Goal: Complete application form: Complete application form

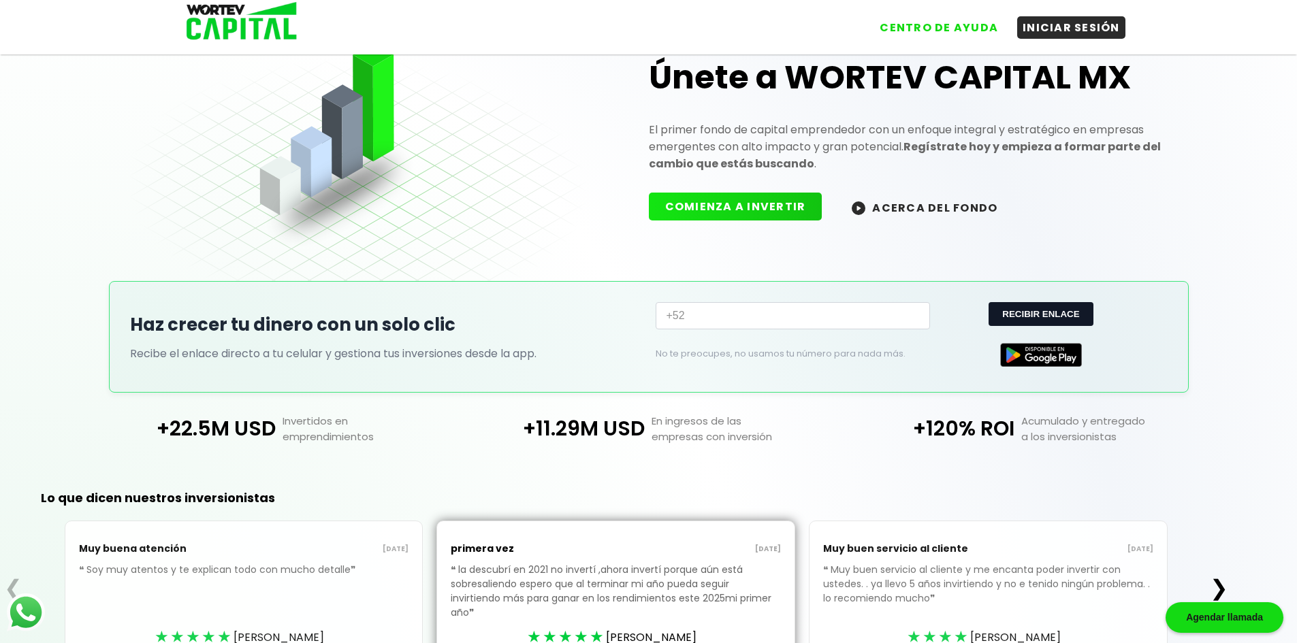
scroll to position [125, 0]
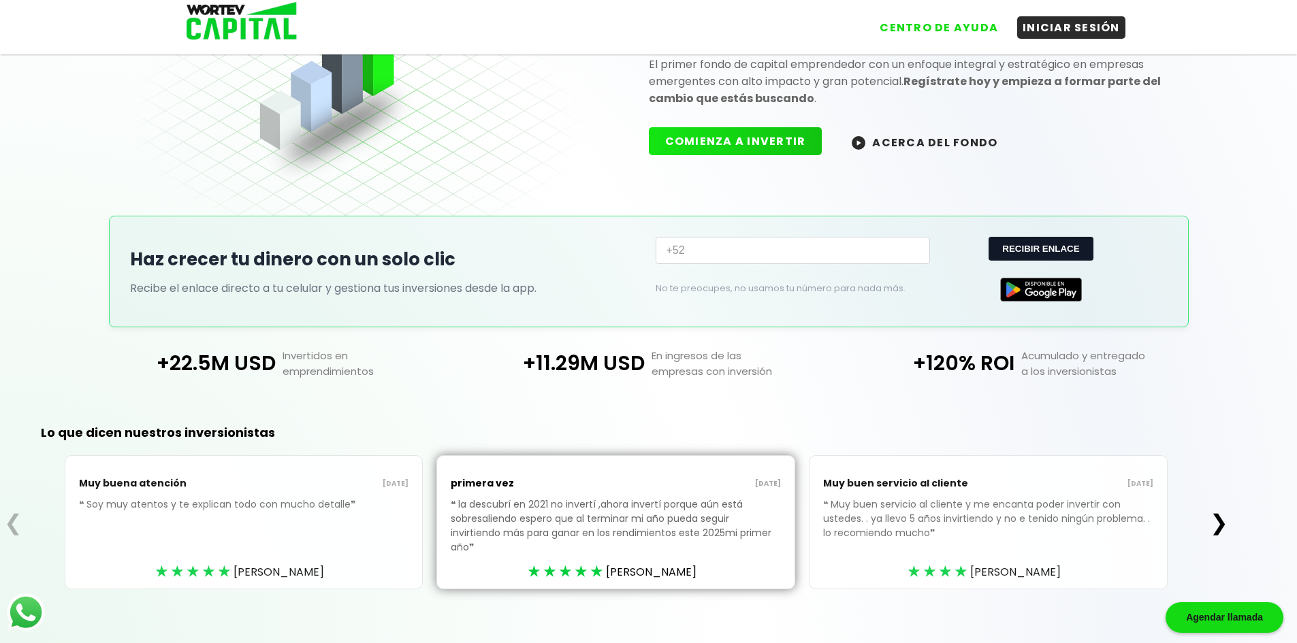
click at [1223, 520] on button "❯" at bounding box center [1219, 522] width 27 height 27
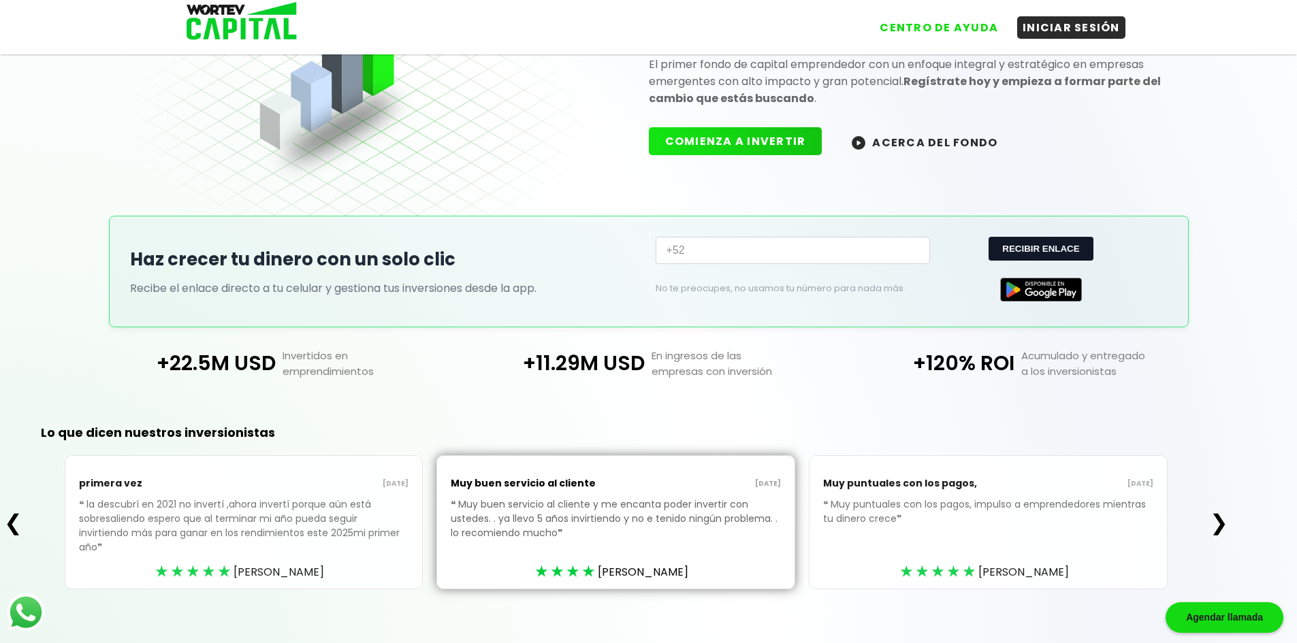
click at [1223, 520] on button "❯" at bounding box center [1219, 522] width 27 height 27
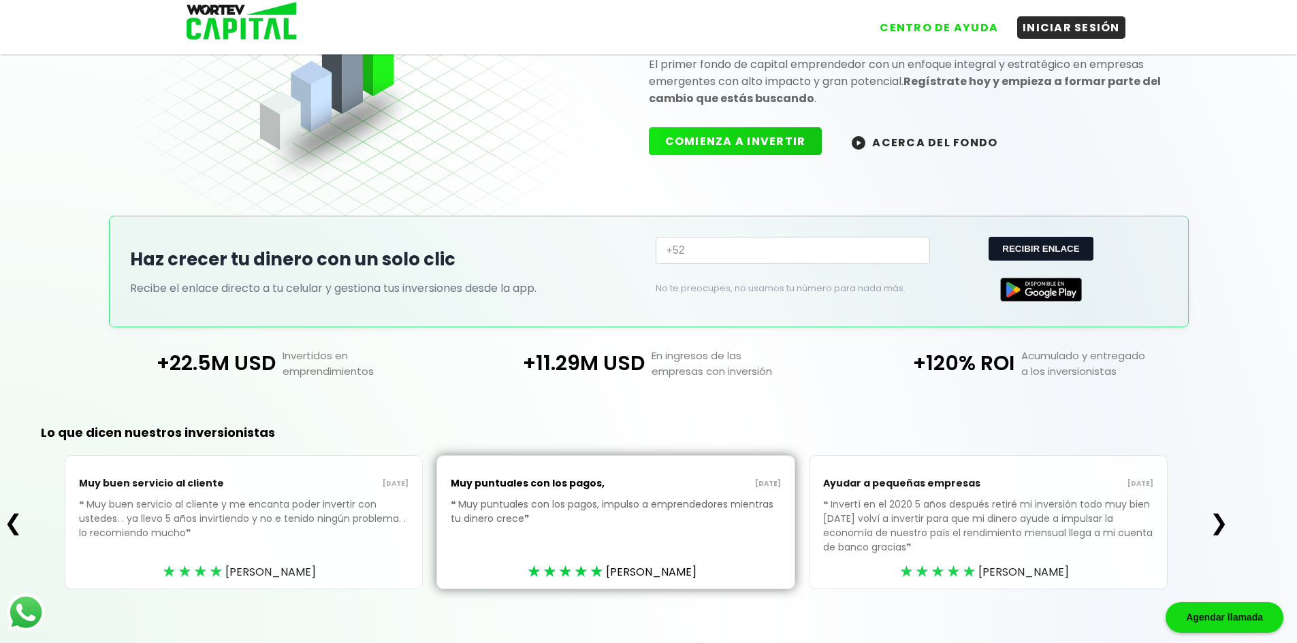
click at [3, 522] on button "❮" at bounding box center [13, 522] width 27 height 27
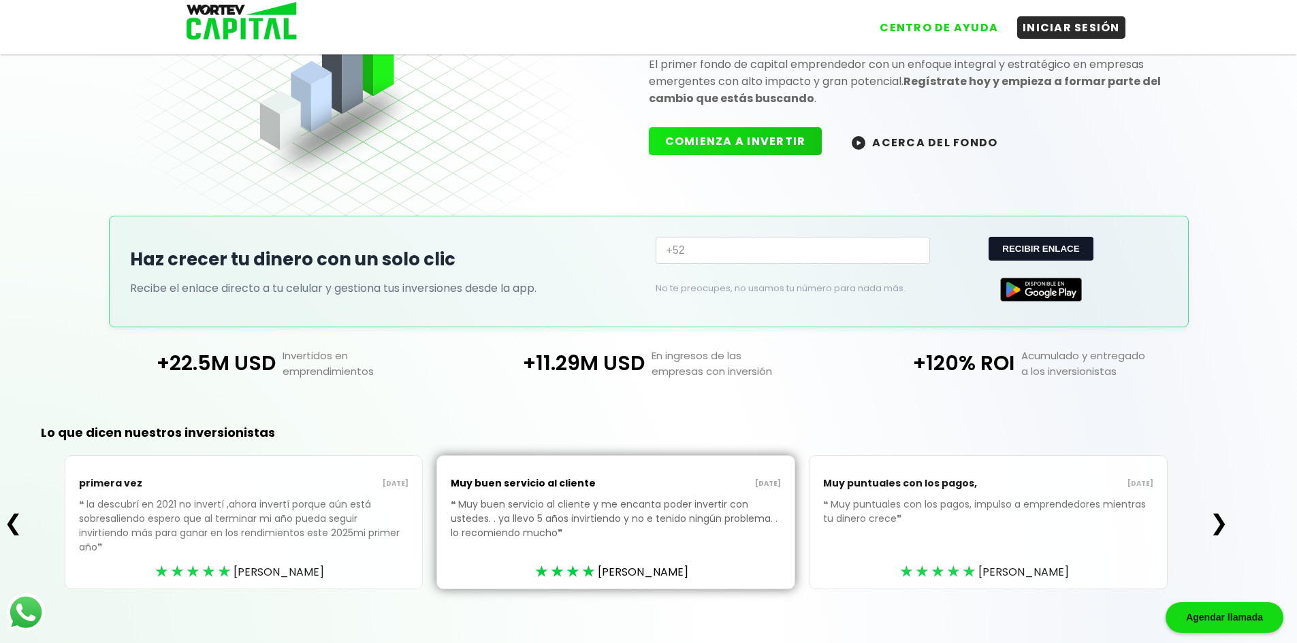
scroll to position [0, 0]
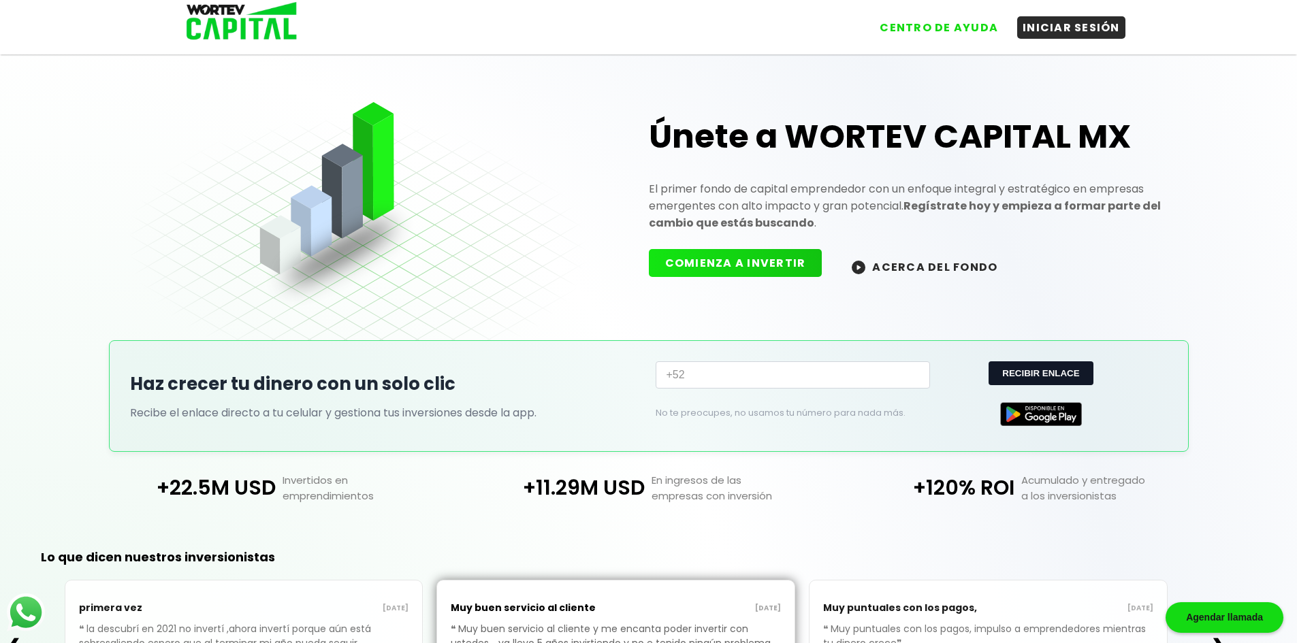
click at [736, 271] on button "COMIENZA A INVERTIR" at bounding box center [736, 263] width 174 height 28
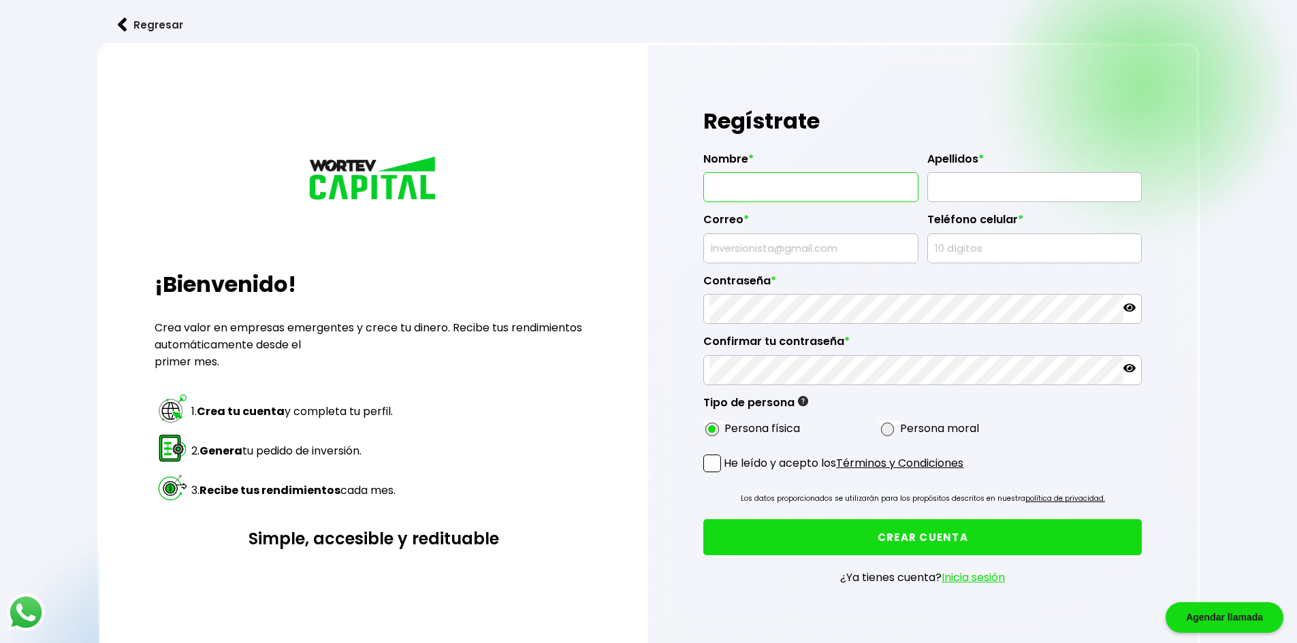
click at [807, 191] on input "text" at bounding box center [810, 187] width 203 height 29
type input "C"
type input "[PERSON_NAME]"
click at [985, 187] on input "text" at bounding box center [1034, 187] width 203 height 29
type input "[PERSON_NAME]"
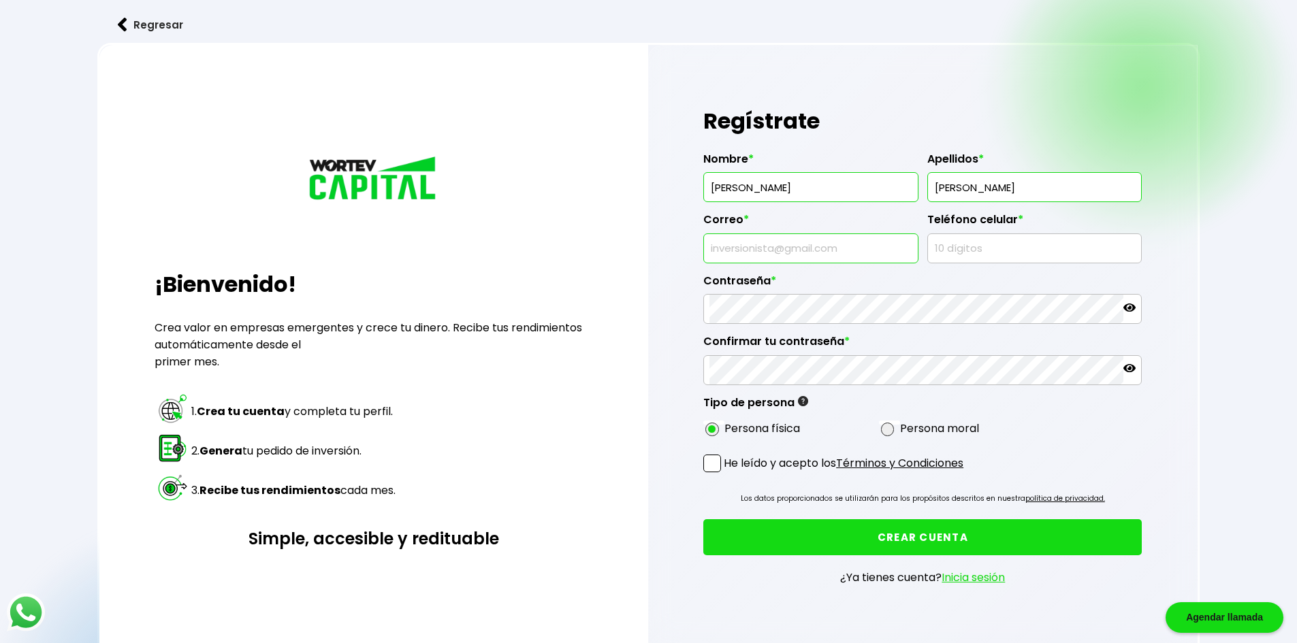
click at [820, 251] on input "text" at bounding box center [810, 248] width 203 height 29
type input "[PERSON_NAME][EMAIL_ADDRESS][DOMAIN_NAME]"
click at [997, 248] on input "text" at bounding box center [1034, 248] width 203 height 29
type input "2"
type input "8343040637"
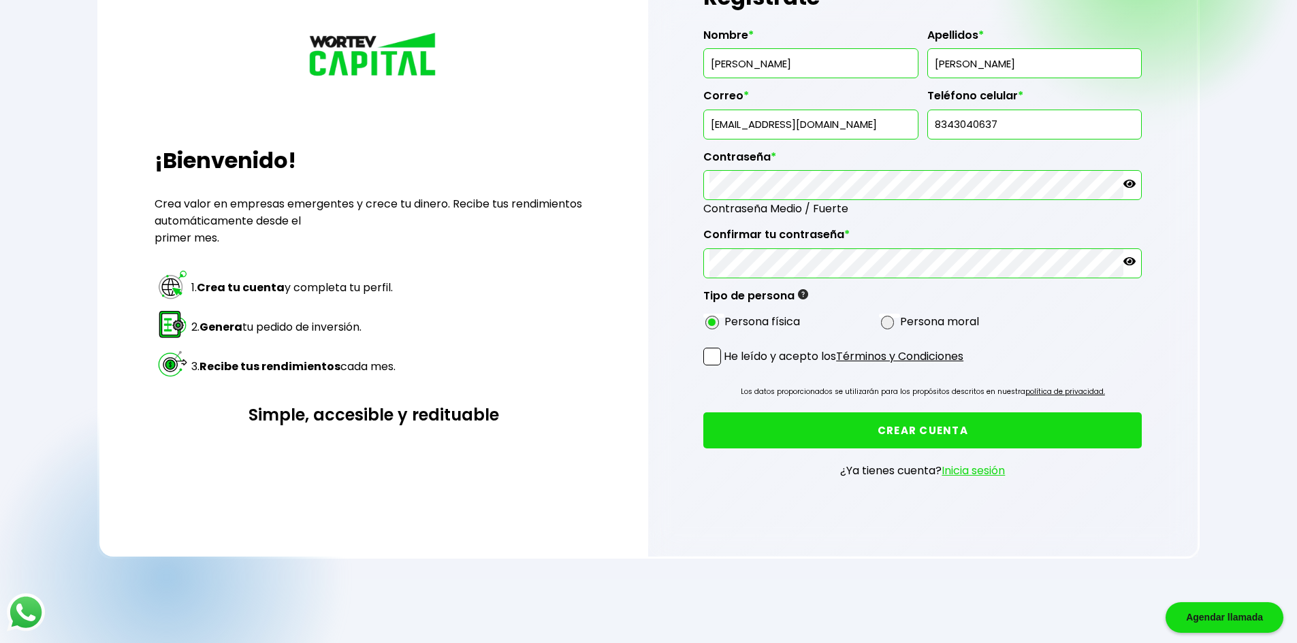
scroll to position [136, 0]
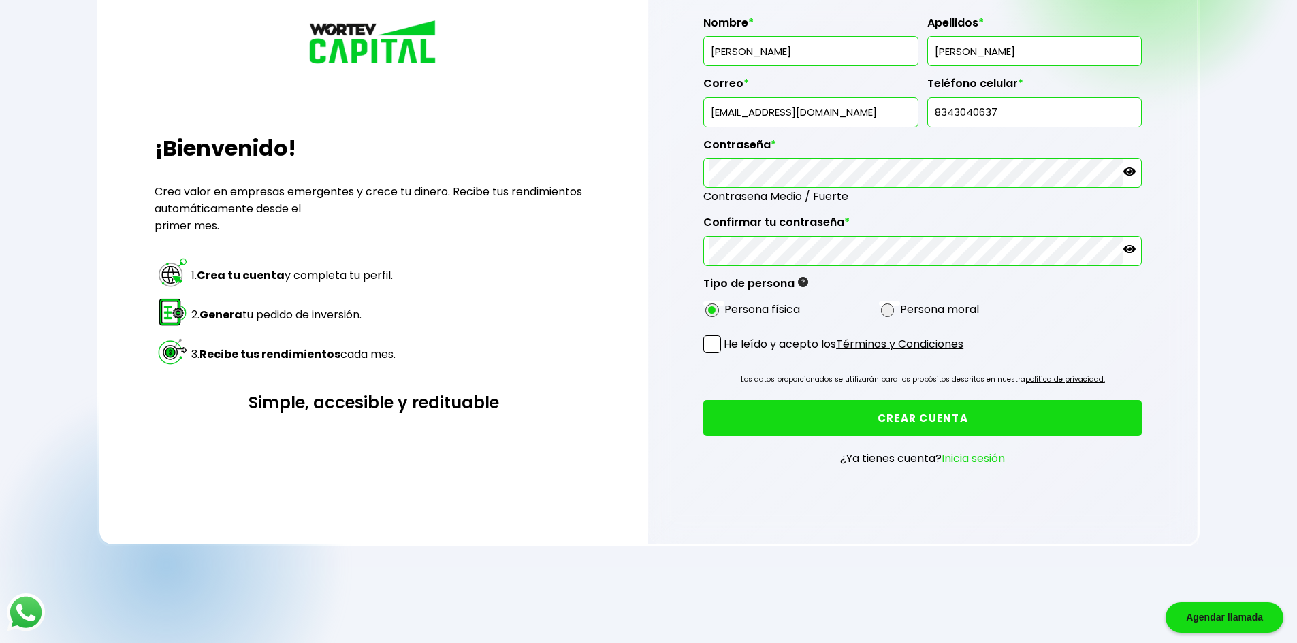
click at [712, 350] on span at bounding box center [712, 345] width 18 height 18
click at [726, 355] on input "He leído y acepto los Términos y Condiciones" at bounding box center [726, 355] width 0 height 0
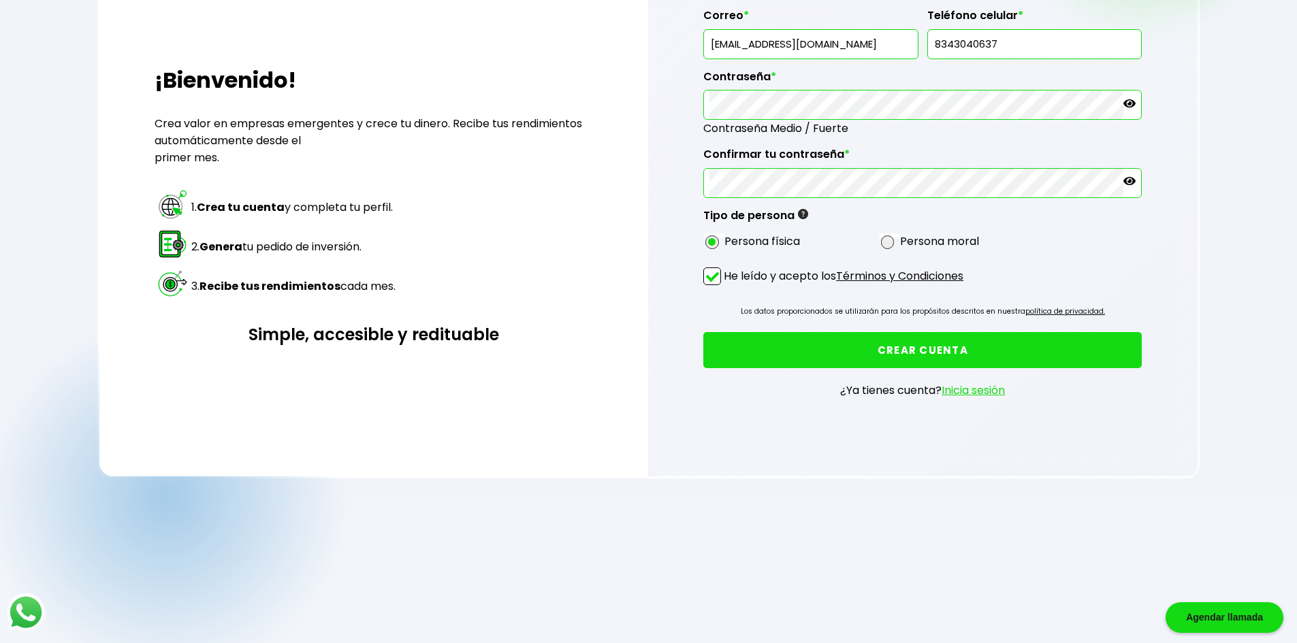
click at [937, 358] on button "CREAR CUENTA" at bounding box center [922, 350] width 438 height 36
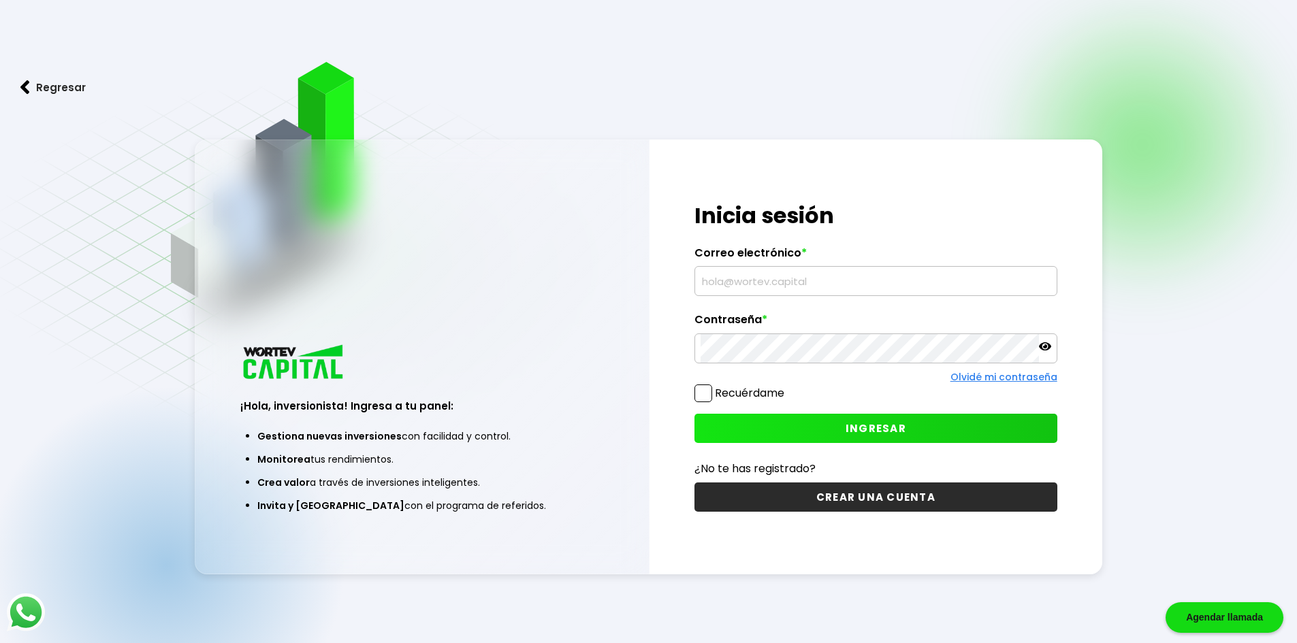
click at [771, 282] on input "text" at bounding box center [875, 281] width 351 height 29
click at [786, 277] on input "text" at bounding box center [875, 281] width 351 height 29
type input "[PERSON_NAME][EMAIL_ADDRESS][DOMAIN_NAME]"
click at [862, 430] on span "INGRESAR" at bounding box center [875, 428] width 61 height 14
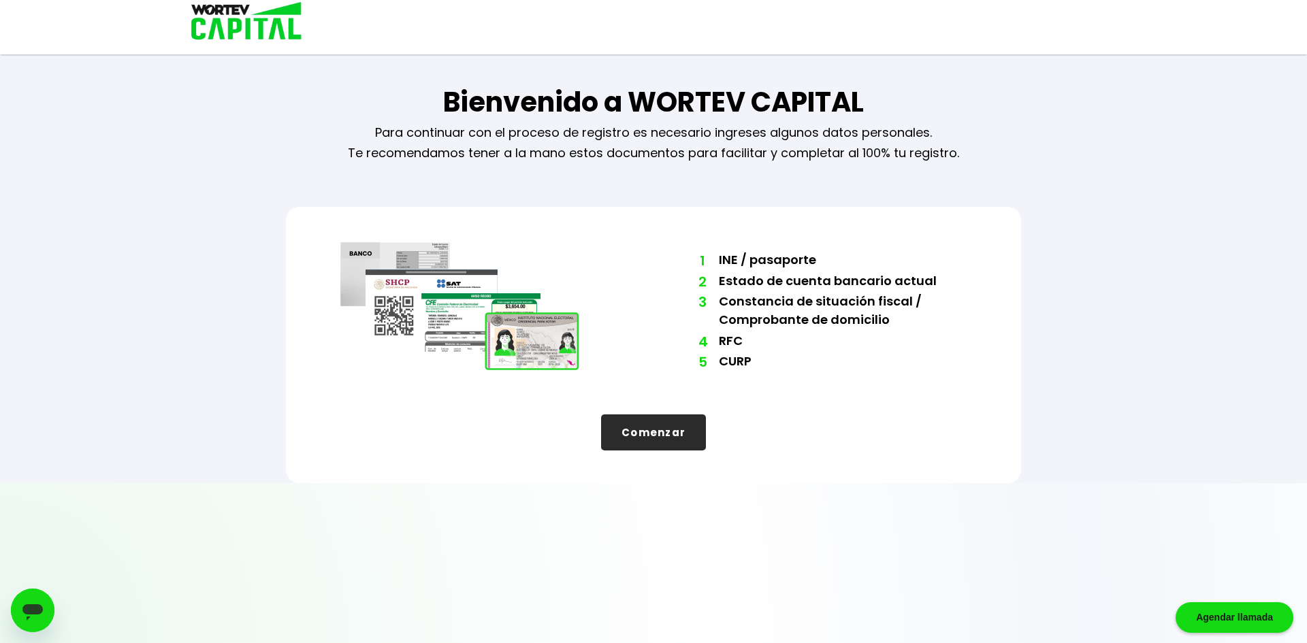
click at [1198, 388] on div "Bienvenido a WORTEV CAPITAL Para continuar con el proceso de registro es necesa…" at bounding box center [653, 241] width 1307 height 483
click at [651, 434] on button "Comenzar" at bounding box center [653, 433] width 105 height 36
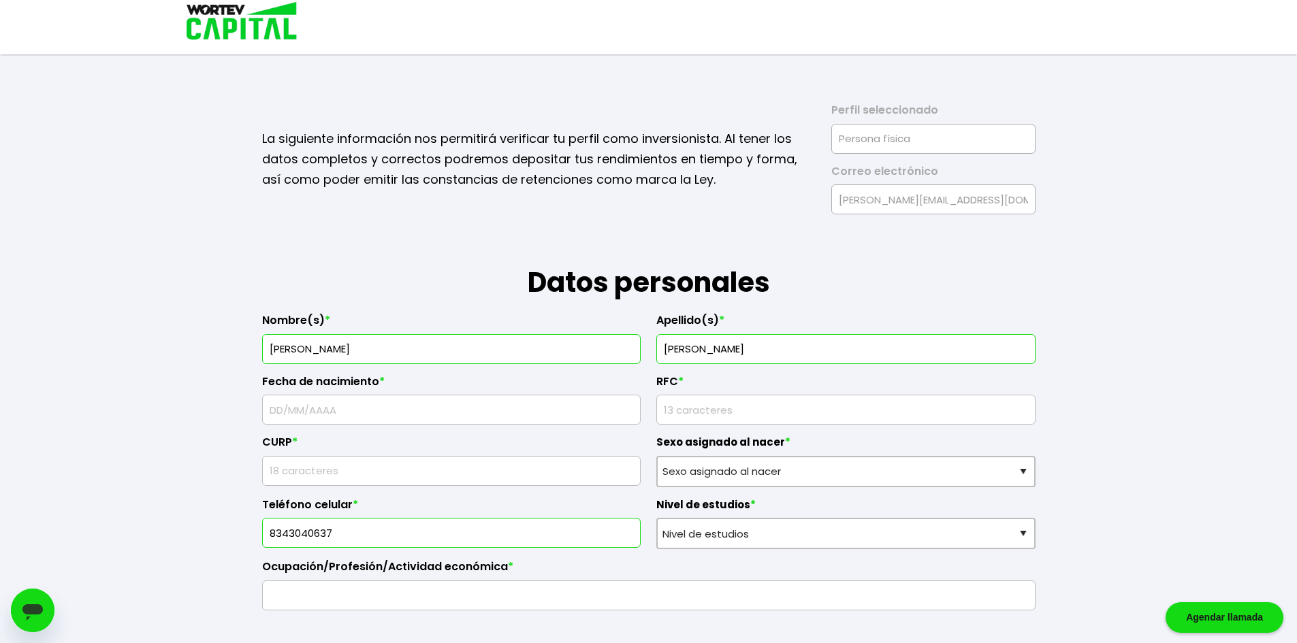
click at [941, 263] on h1 "Datos personales" at bounding box center [648, 258] width 773 height 88
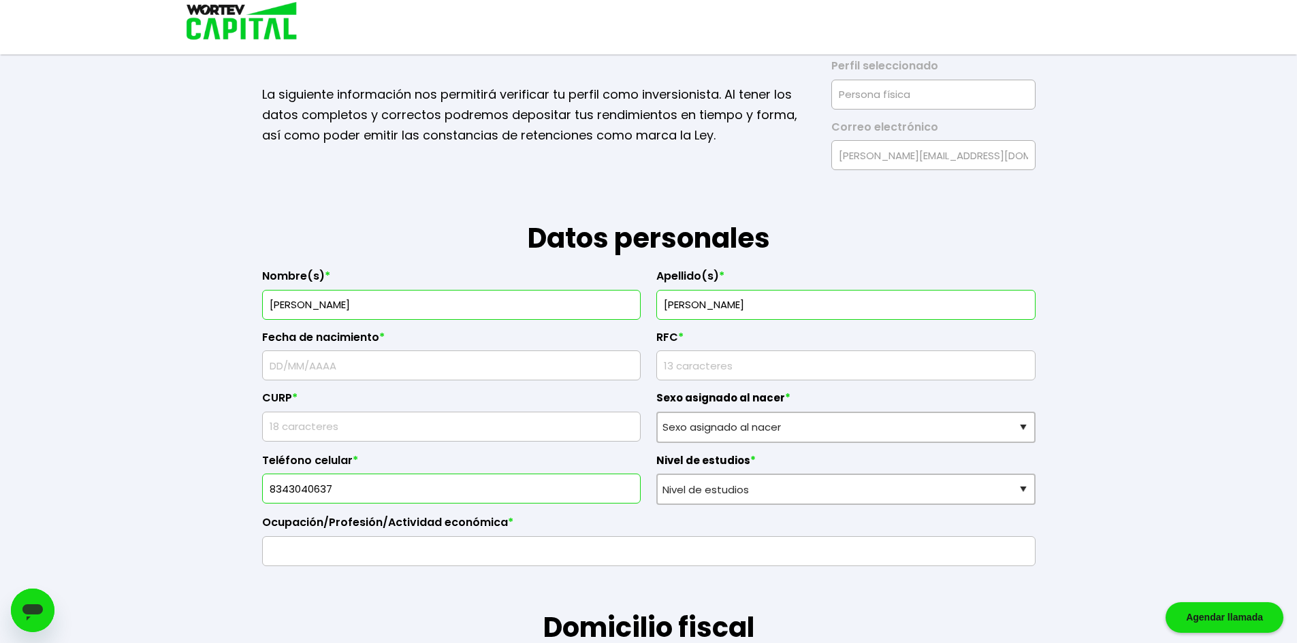
scroll to position [68, 0]
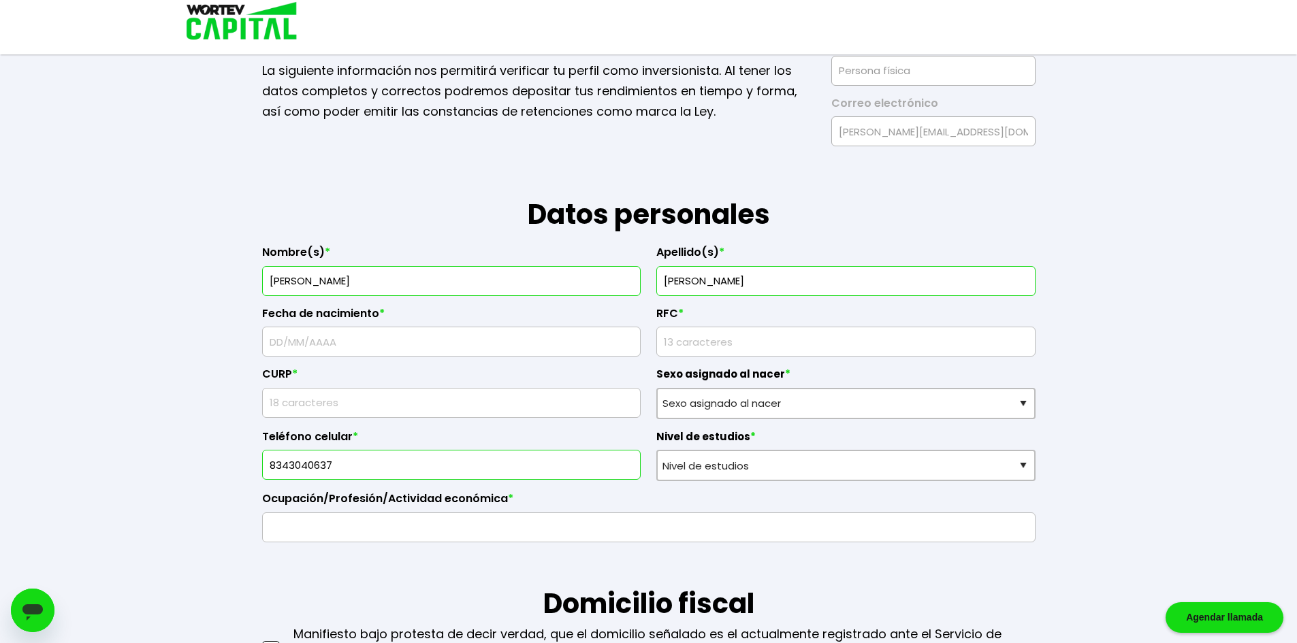
click at [440, 347] on input "text" at bounding box center [451, 341] width 367 height 29
type input "[DATE]"
click at [769, 342] on input "rfc" at bounding box center [845, 341] width 367 height 29
type input "TOMC930914RS1"
click at [443, 405] on input "text" at bounding box center [451, 403] width 367 height 29
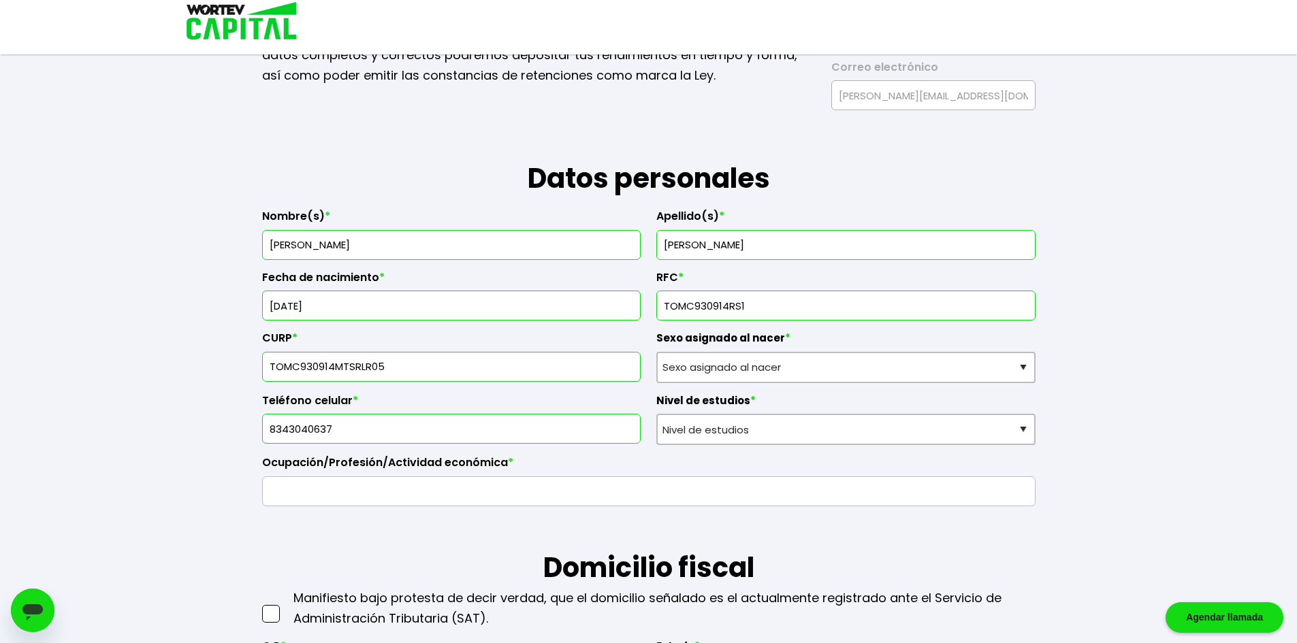
scroll to position [136, 0]
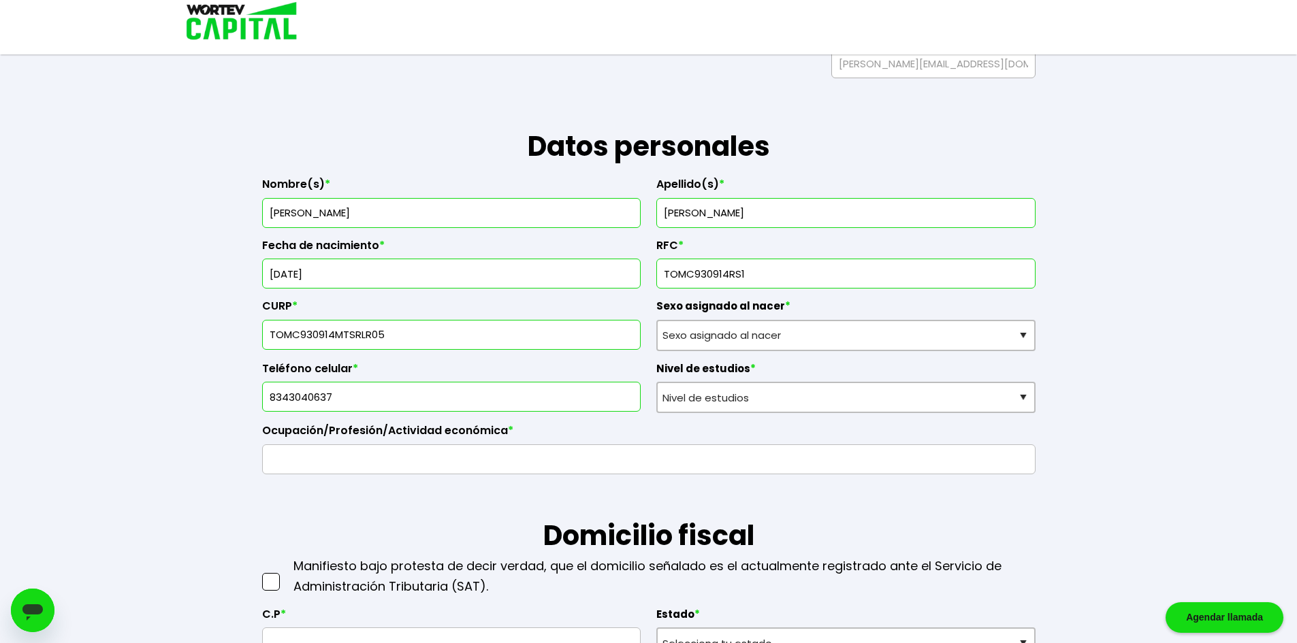
type input "TOMC930914MTSRLR05"
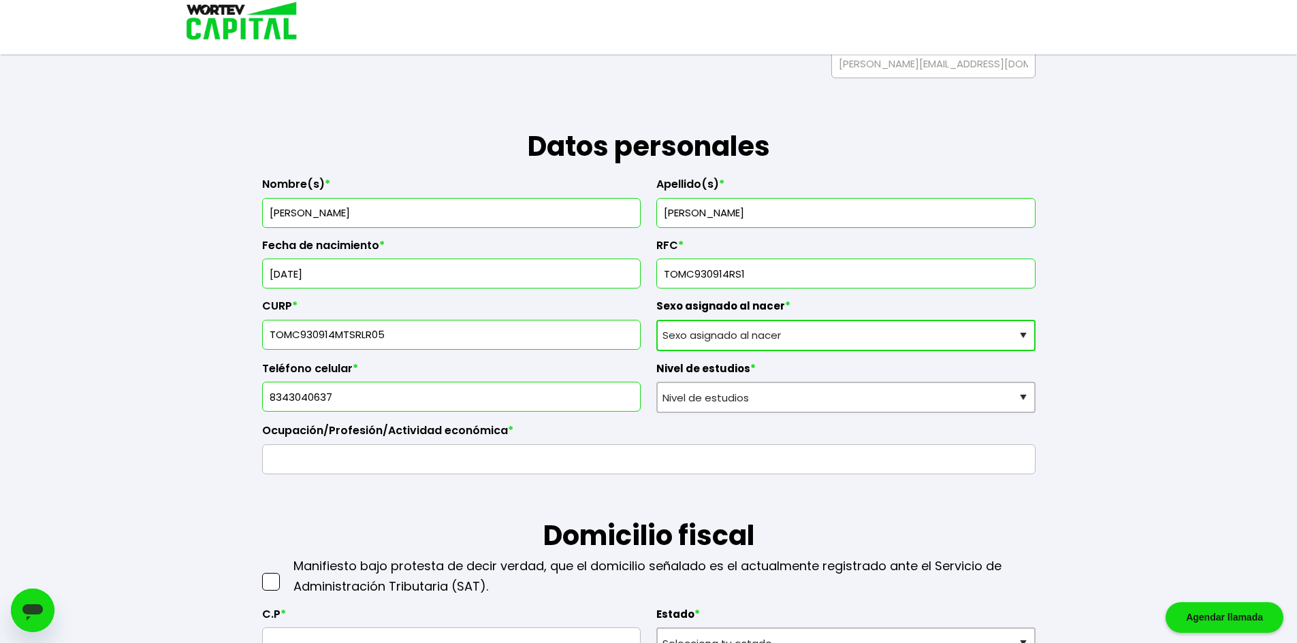
click at [798, 342] on select "Sexo asignado al nacer Hombre Mujer Prefiero no contestar" at bounding box center [845, 335] width 379 height 31
select select "Mujer"
click at [656, 320] on select "Sexo asignado al nacer Hombre Mujer Prefiero no contestar" at bounding box center [845, 335] width 379 height 31
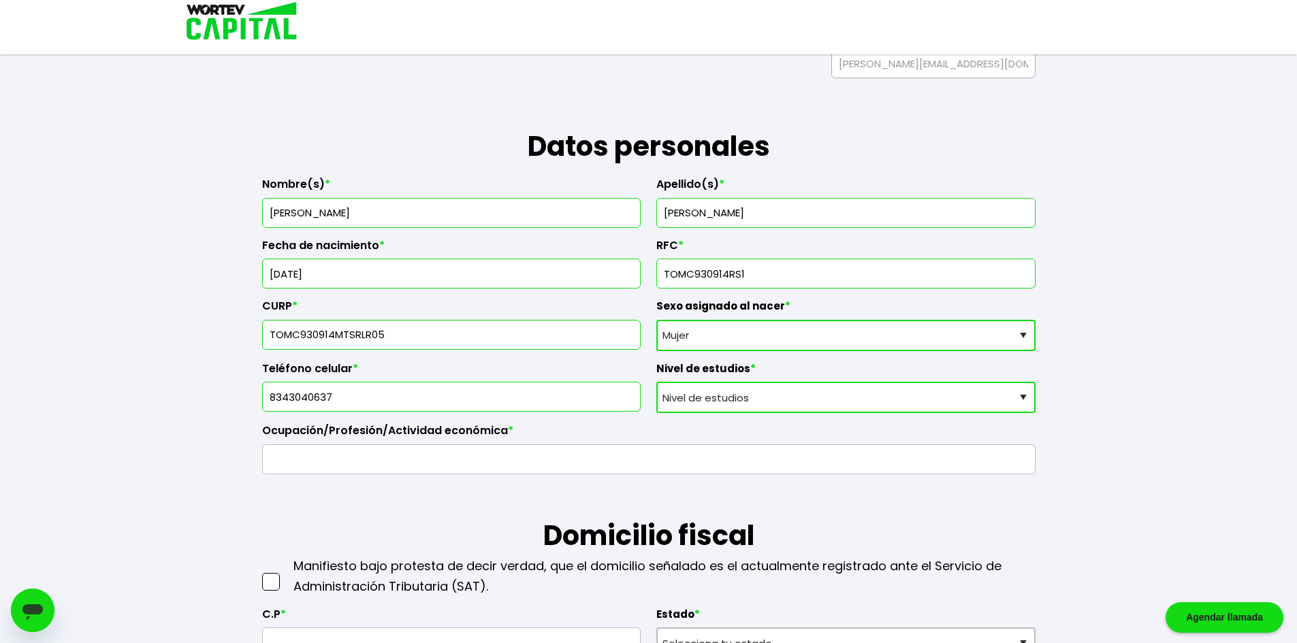
click at [811, 396] on select "Nivel de estudios Primaria Secundaria Bachillerato Licenciatura Posgrado" at bounding box center [845, 397] width 379 height 31
select select "Licenciatura"
click at [656, 382] on select "Nivel de estudios Primaria Secundaria Bachillerato Licenciatura Posgrado" at bounding box center [845, 397] width 379 height 31
click at [419, 466] on input "text" at bounding box center [648, 459] width 761 height 29
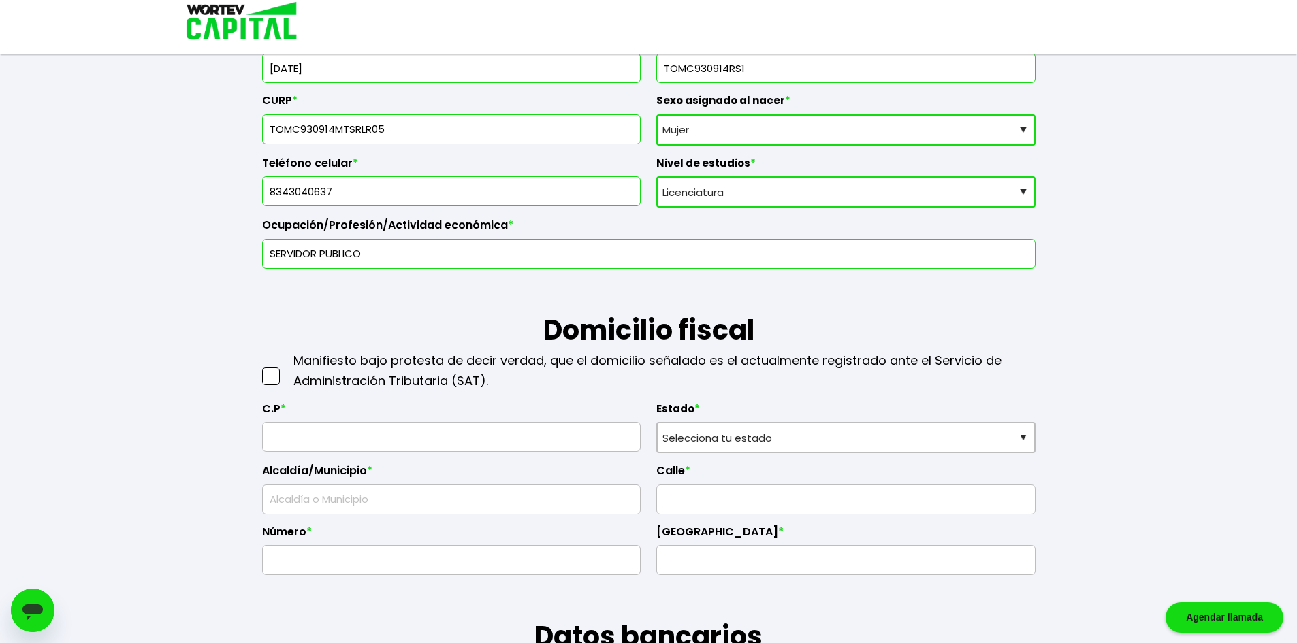
scroll to position [408, 0]
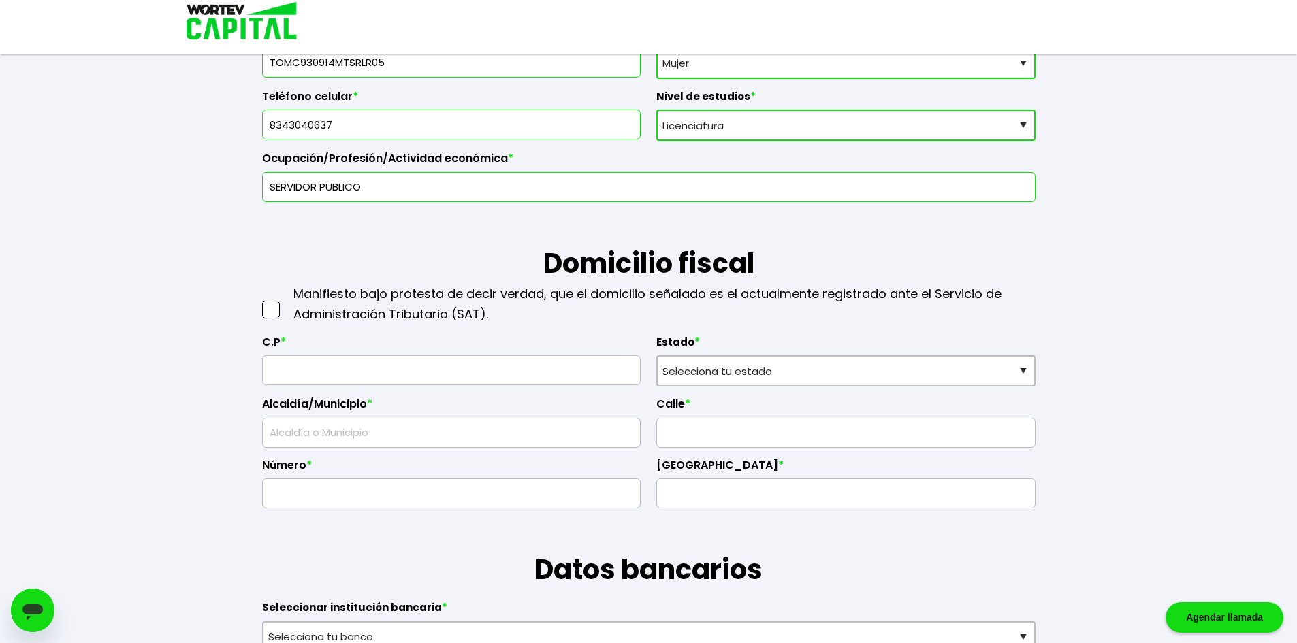
type input "SERVIDOR PUBLICO"
click at [274, 309] on span at bounding box center [271, 310] width 18 height 18
click at [285, 303] on input "checkbox" at bounding box center [285, 303] width 0 height 0
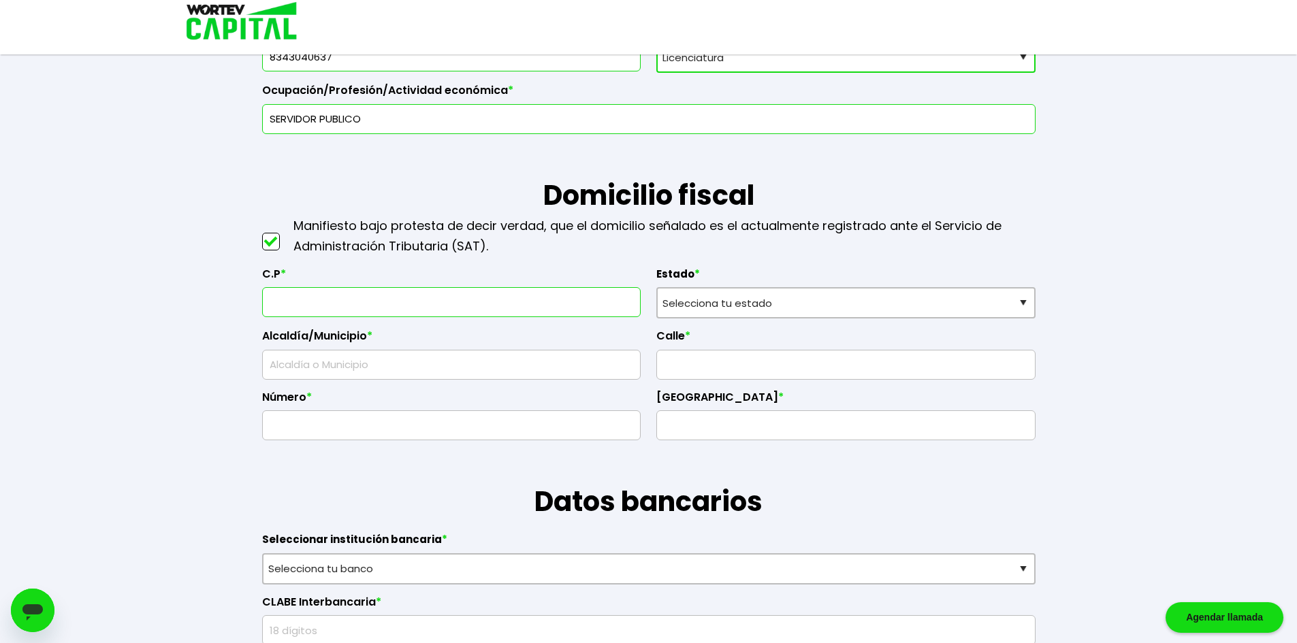
click at [363, 301] on input "text" at bounding box center [451, 302] width 367 height 29
type input "87019"
click at [745, 302] on select "Selecciona tu estado [GEOGRAPHIC_DATA] [GEOGRAPHIC_DATA][US_STATE] [GEOGRAPHIC_…" at bounding box center [845, 302] width 379 height 31
select select "TM"
click at [656, 287] on select "Selecciona tu estado [GEOGRAPHIC_DATA] [GEOGRAPHIC_DATA][US_STATE] [GEOGRAPHIC_…" at bounding box center [845, 302] width 379 height 31
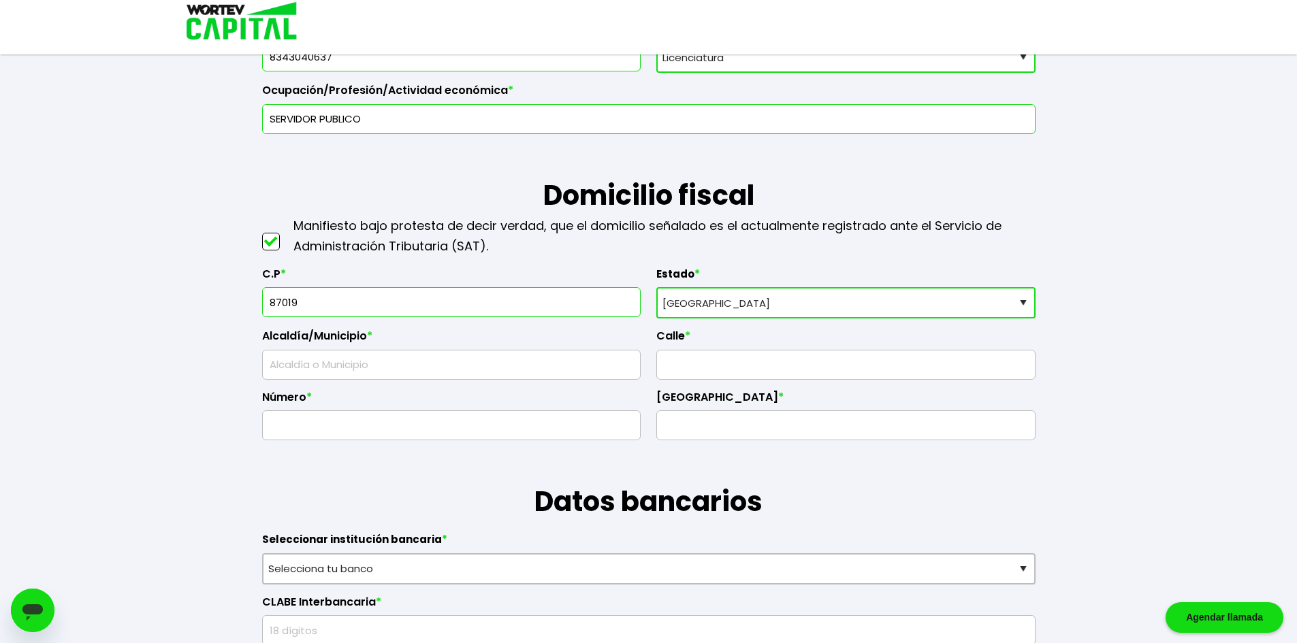
click at [414, 368] on input "text" at bounding box center [451, 365] width 367 height 29
type input "VICTORIA"
click at [793, 376] on input "text" at bounding box center [845, 365] width 367 height 29
type input "LIBRAMIENTO NACIONES UNIDAD"
click at [347, 436] on input "text" at bounding box center [451, 425] width 367 height 29
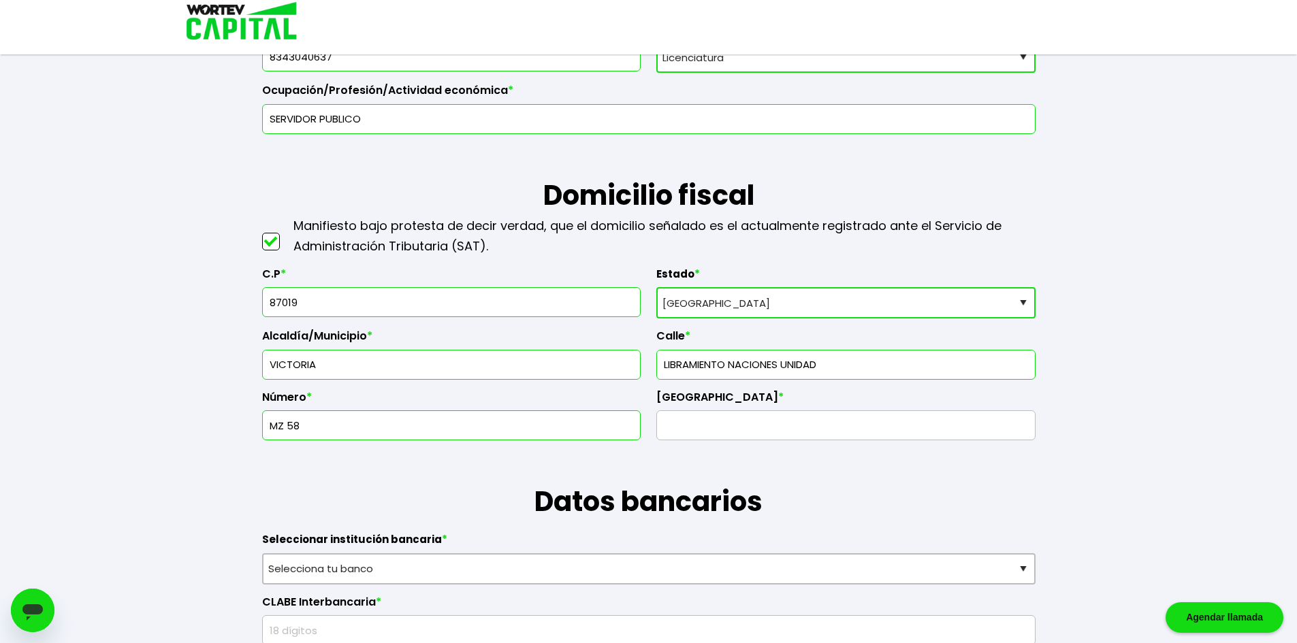
type input "MZ 58"
click at [762, 433] on input "text" at bounding box center [845, 425] width 367 height 29
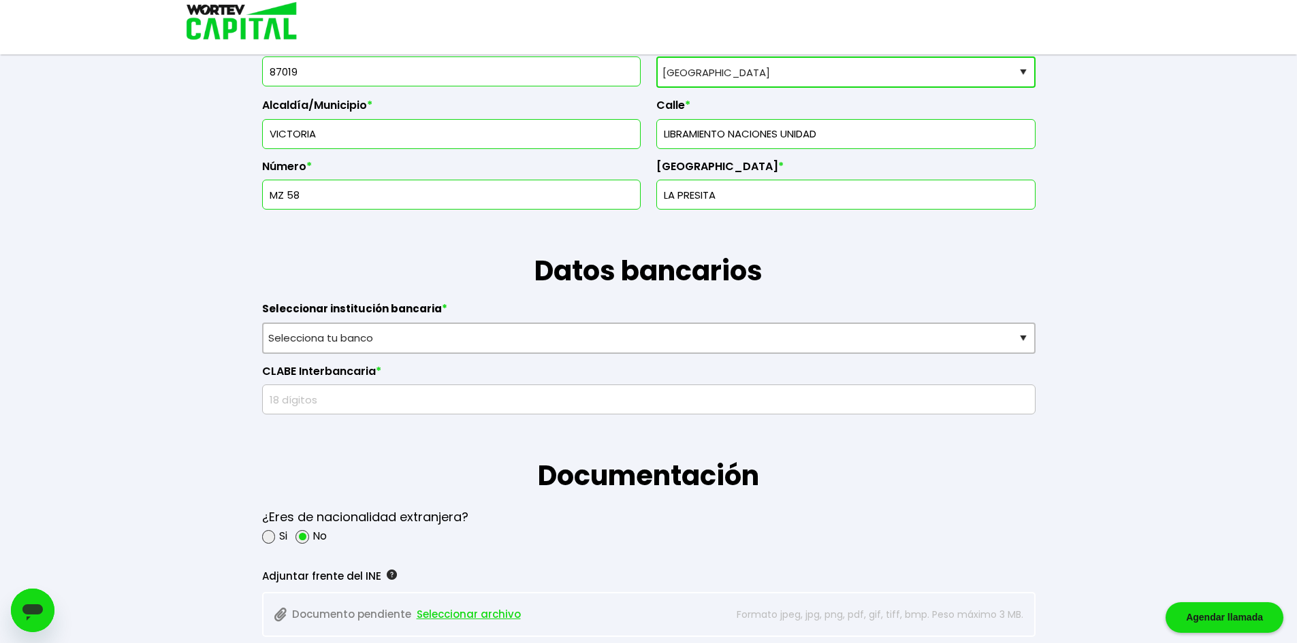
scroll to position [749, 0]
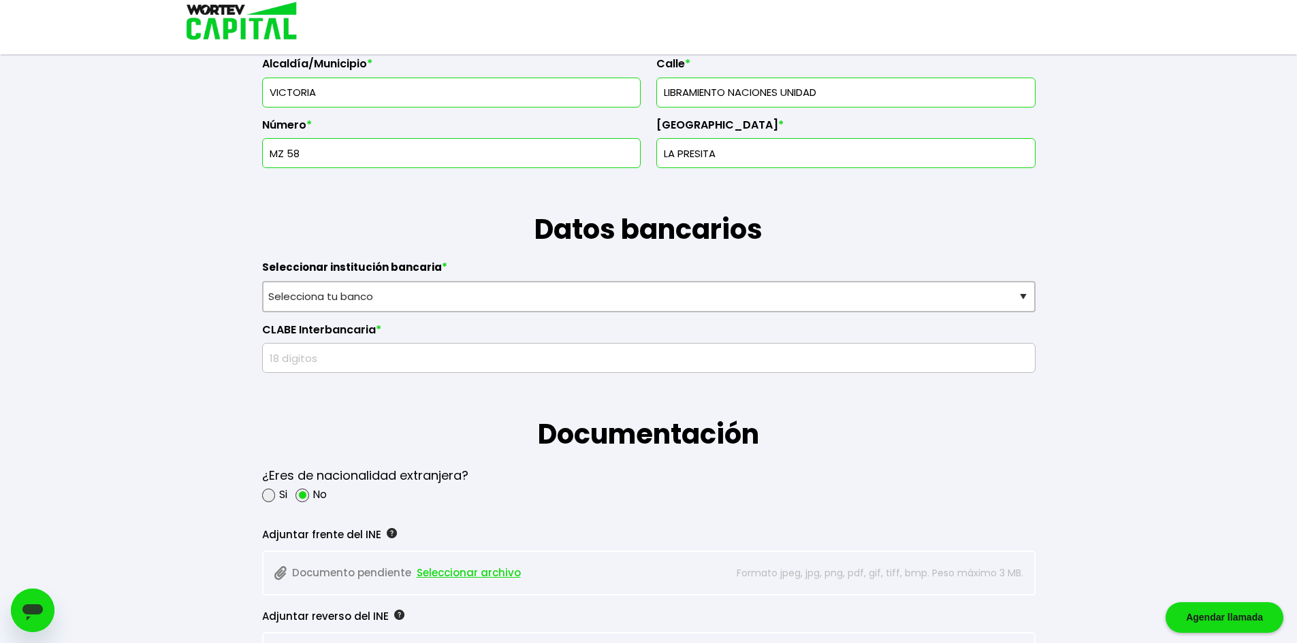
type input "LA PRESITA"
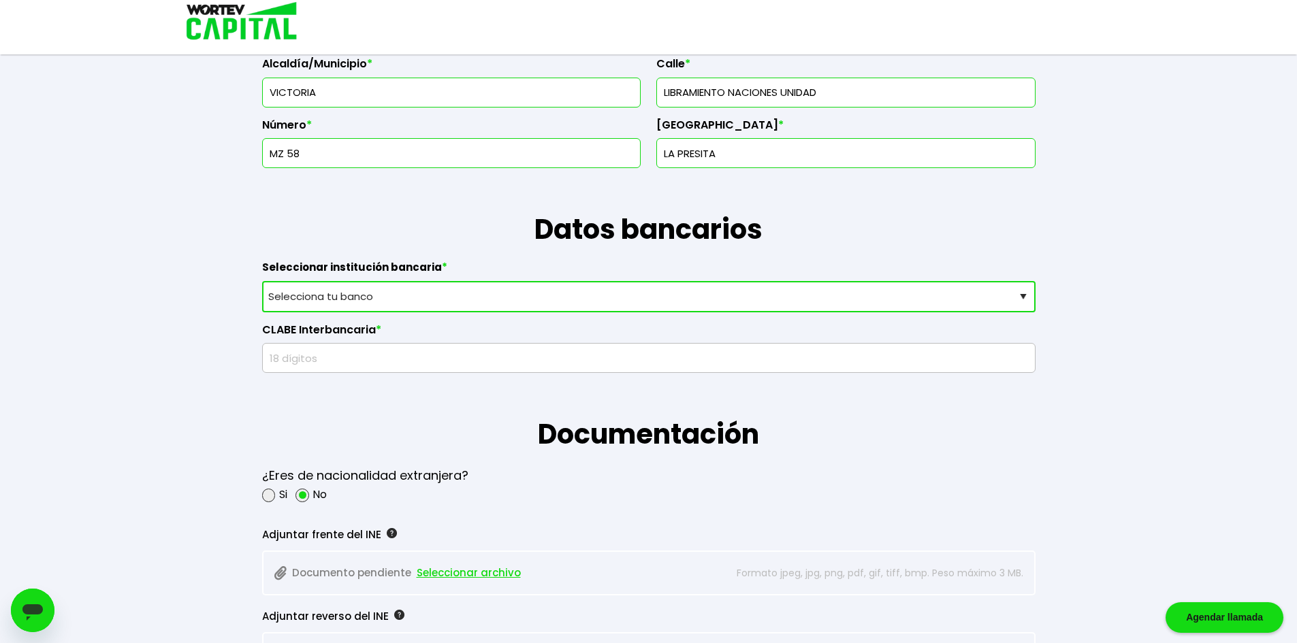
click at [518, 298] on select "Selecciona tu banco ABC Capital Actinver Afirme Albo ASP Banamex Banbajio Banco…" at bounding box center [648, 296] width 773 height 31
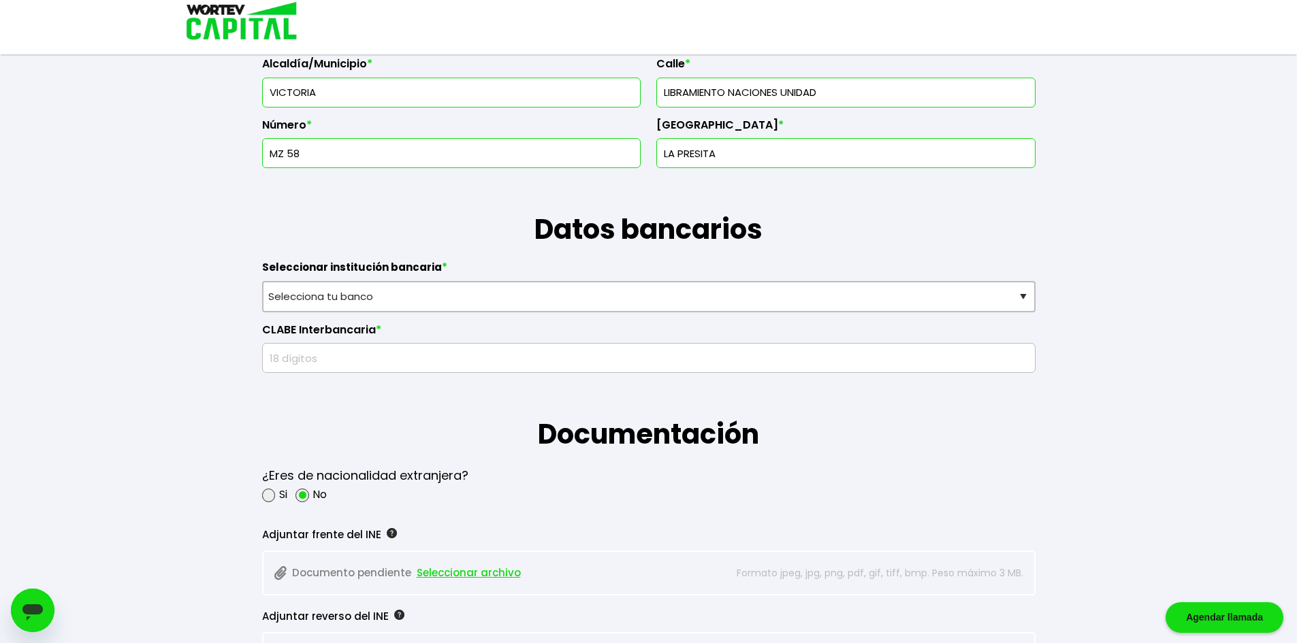
click at [187, 310] on div "Guardado temporal Se hará un respaldo de tu progreso cada 30 segundos. La sigui…" at bounding box center [648, 401] width 1297 height 2300
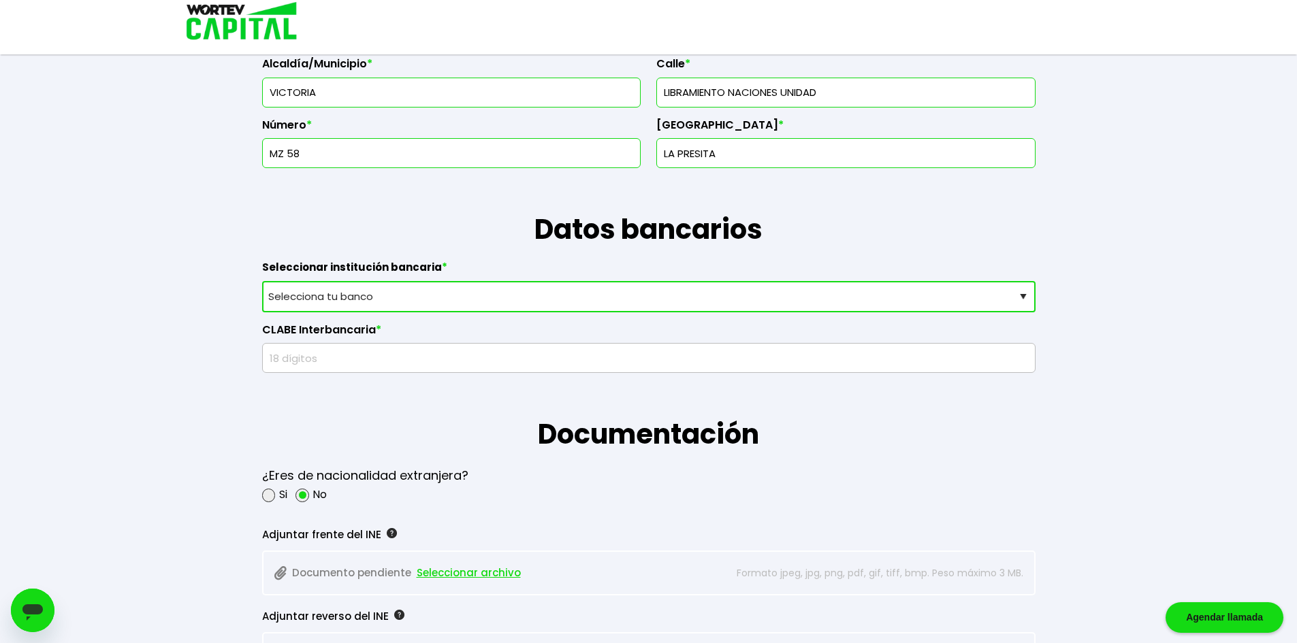
click at [474, 295] on select "Selecciona tu banco ABC Capital Actinver Afirme Albo ASP Banamex Banbajio Banco…" at bounding box center [648, 296] width 773 height 31
click at [262, 281] on select "Selecciona tu banco ABC Capital Actinver Afirme Albo ASP Banamex Banbajio Banco…" at bounding box center [648, 296] width 773 height 31
click at [388, 355] on input "text" at bounding box center [648, 358] width 761 height 29
click at [986, 351] on input "text" at bounding box center [648, 358] width 761 height 29
click at [1108, 392] on div "Guardado temporal Se hará un respaldo de tu progreso cada 30 segundos. La sigui…" at bounding box center [648, 401] width 1297 height 2300
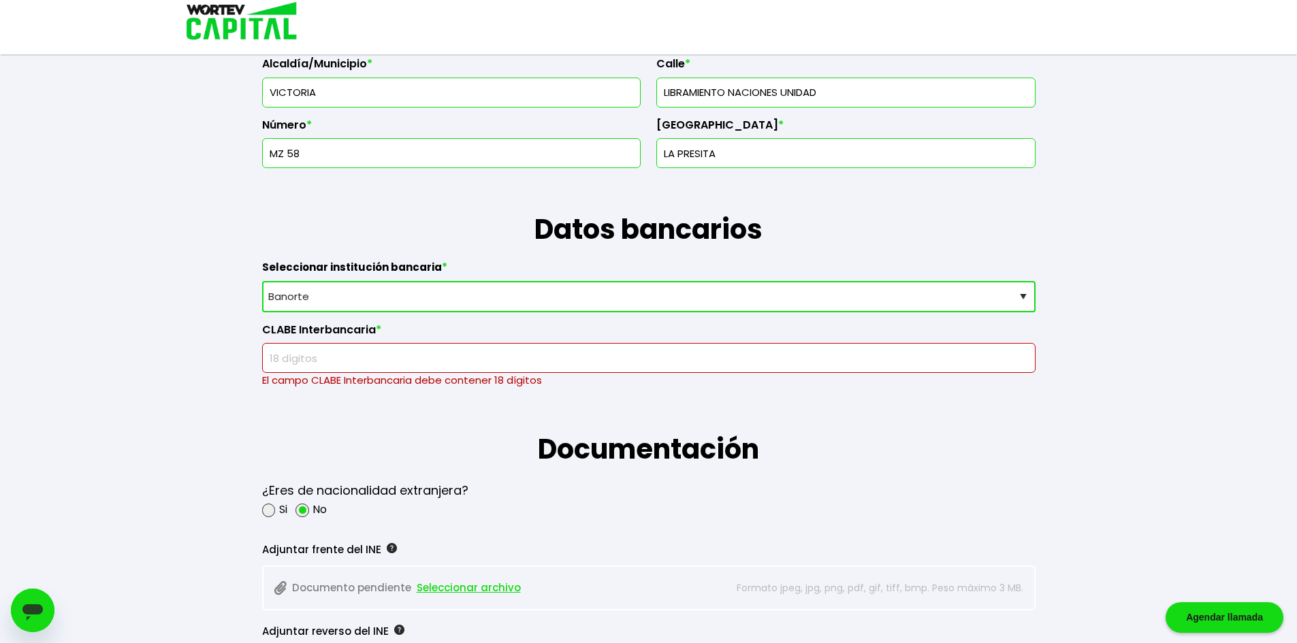
click at [1098, 457] on div "Guardado temporal Se hará un respaldo de tu progreso cada 30 segundos. La sigui…" at bounding box center [648, 408] width 1297 height 2315
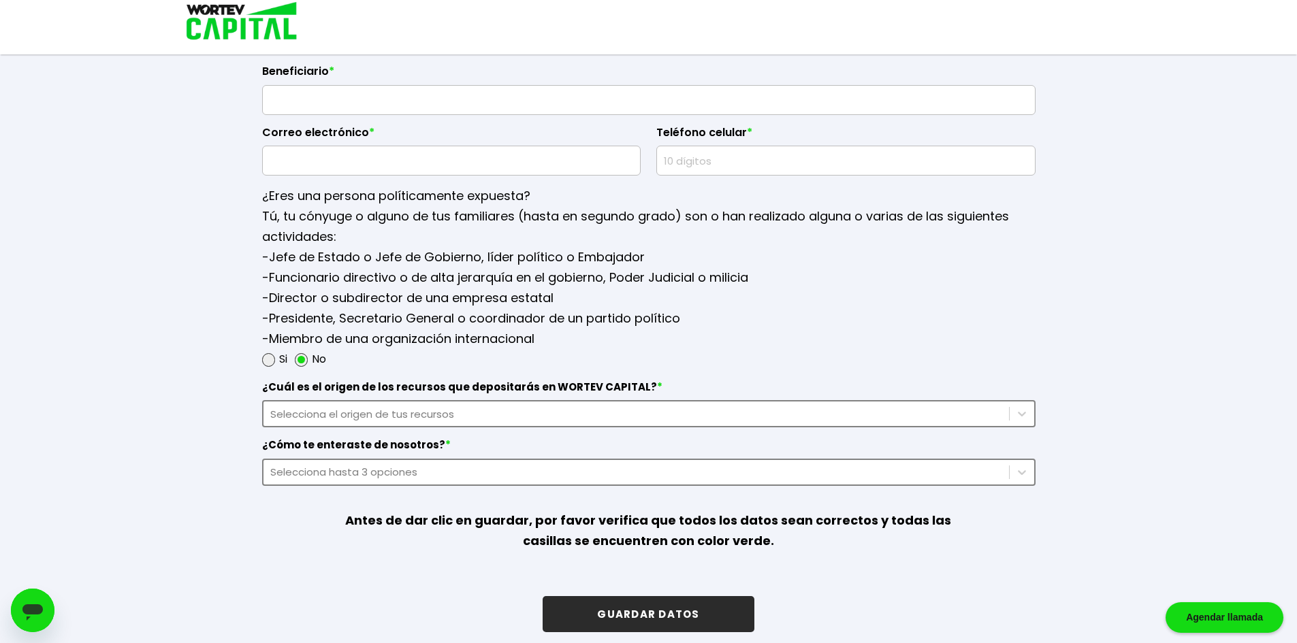
scroll to position [1671, 0]
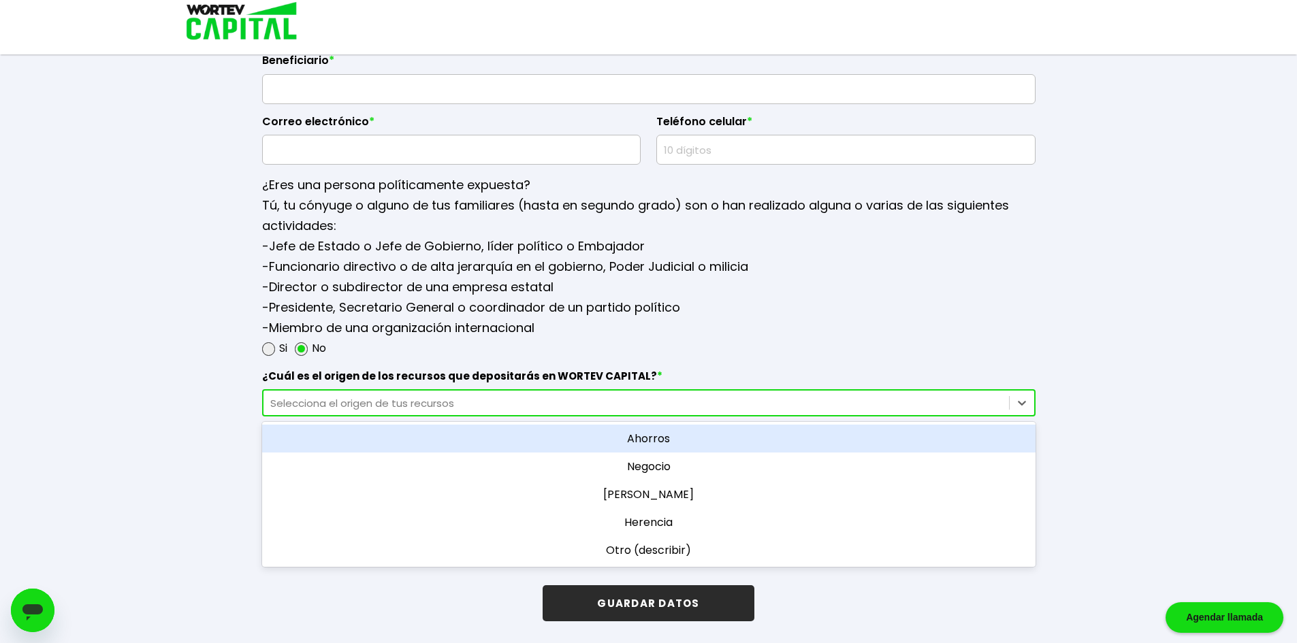
click at [607, 400] on div "Selecciona el origen de tus recursos" at bounding box center [636, 404] width 732 height 16
click at [685, 443] on div "Ahorros" at bounding box center [648, 439] width 773 height 28
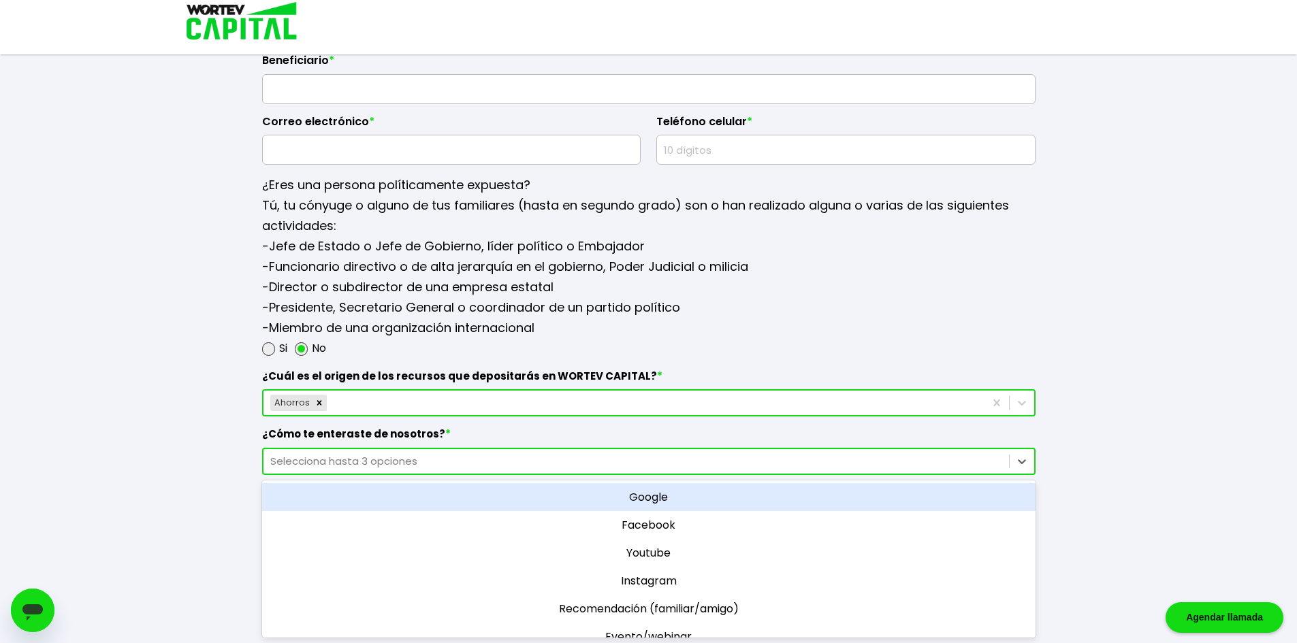
click at [428, 458] on div "Selecciona hasta 3 opciones" at bounding box center [636, 461] width 732 height 16
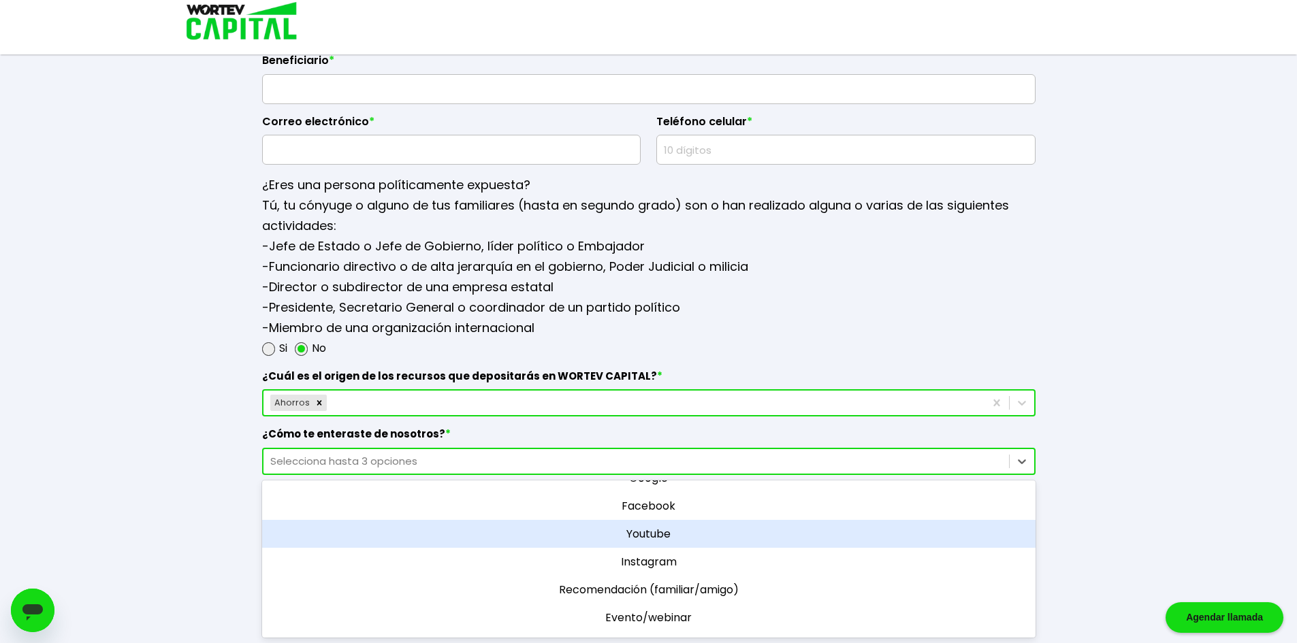
scroll to position [0, 0]
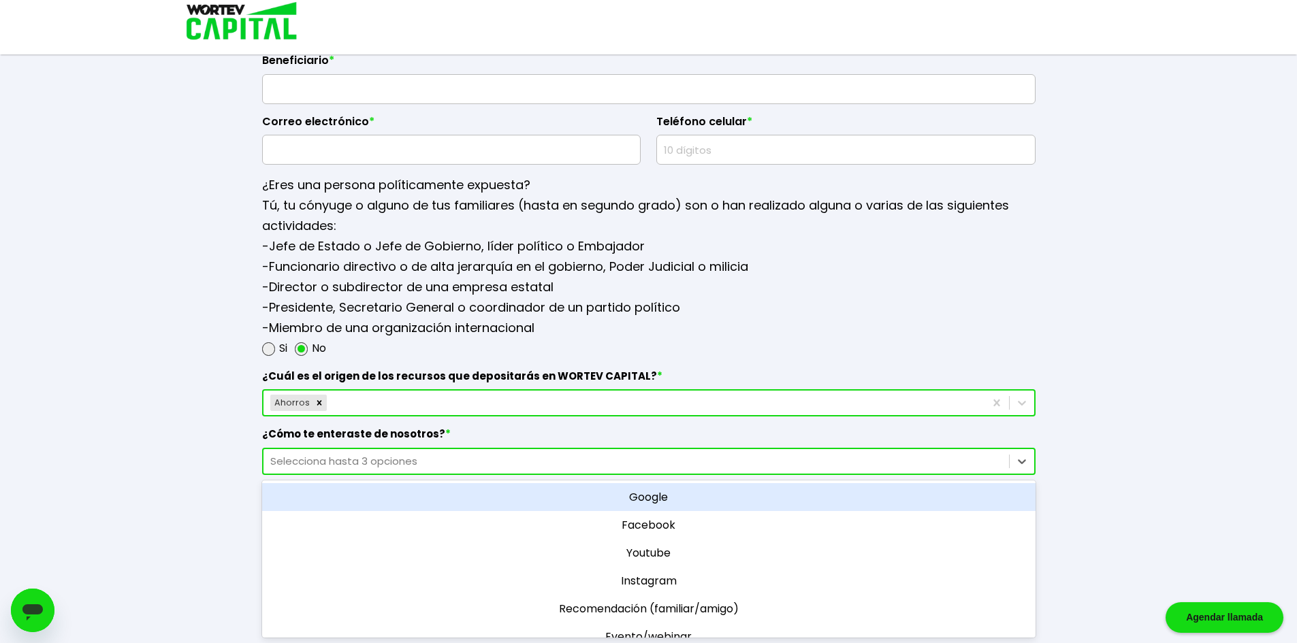
click at [787, 501] on div "Google" at bounding box center [648, 497] width 773 height 28
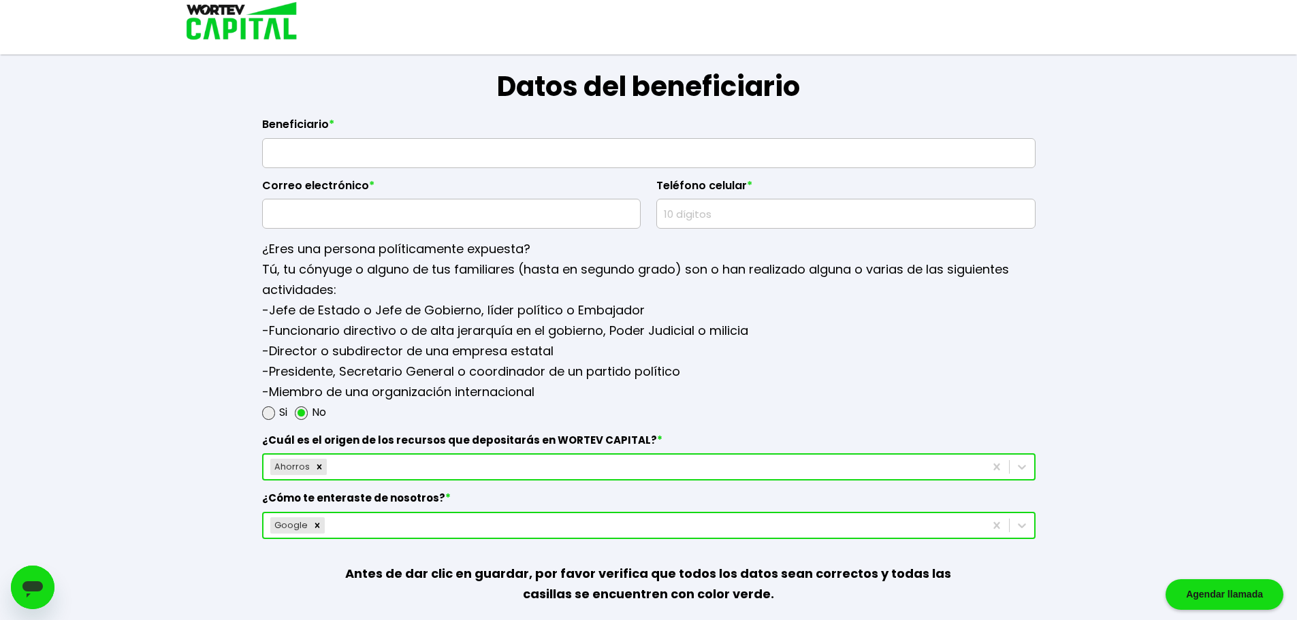
scroll to position [1694, 0]
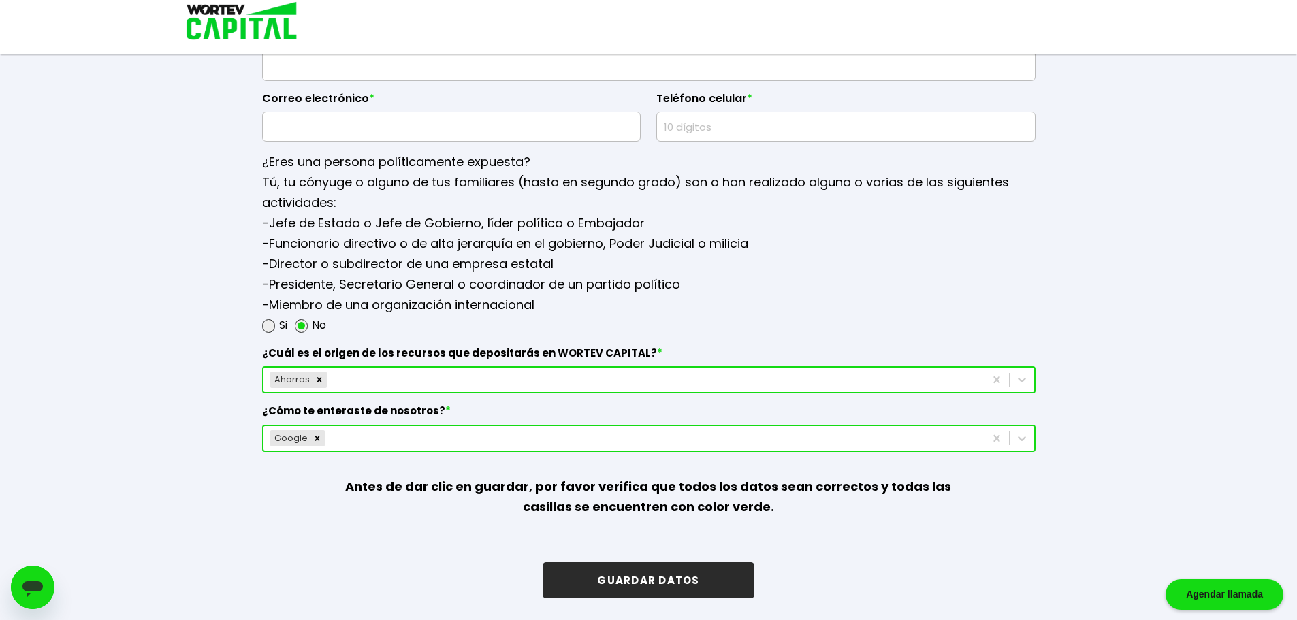
click at [681, 579] on button "GUARDAR DATOS" at bounding box center [648, 580] width 211 height 36
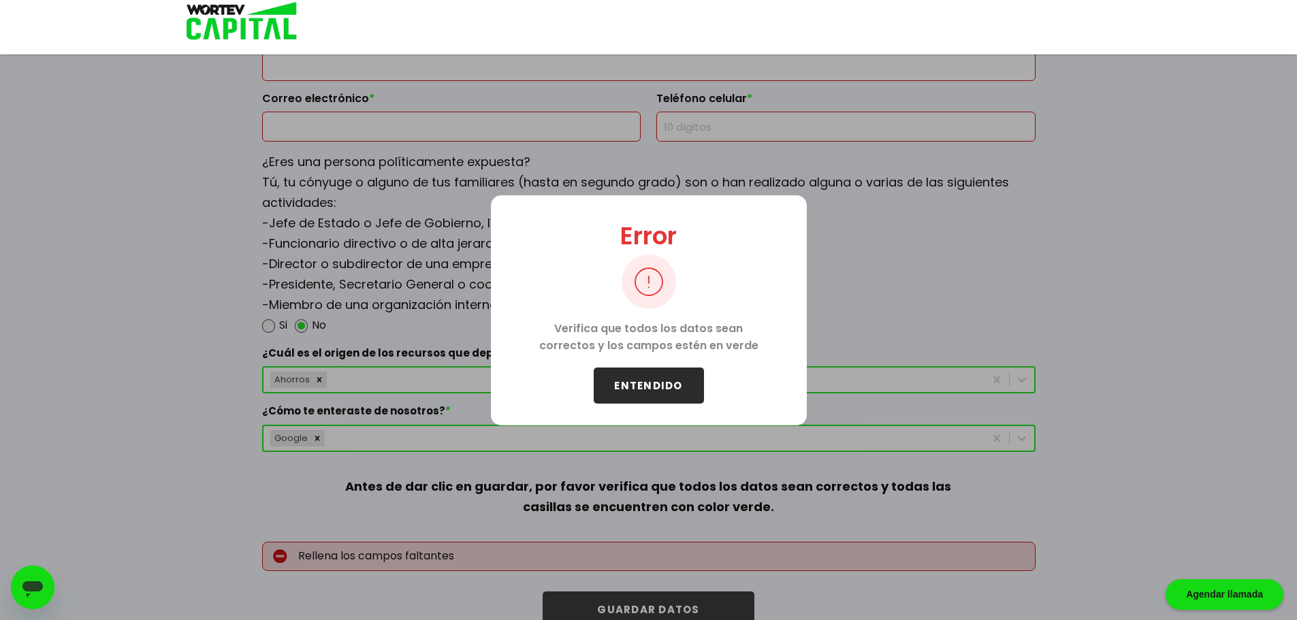
click at [638, 386] on button "ENTENDIDO" at bounding box center [649, 386] width 110 height 36
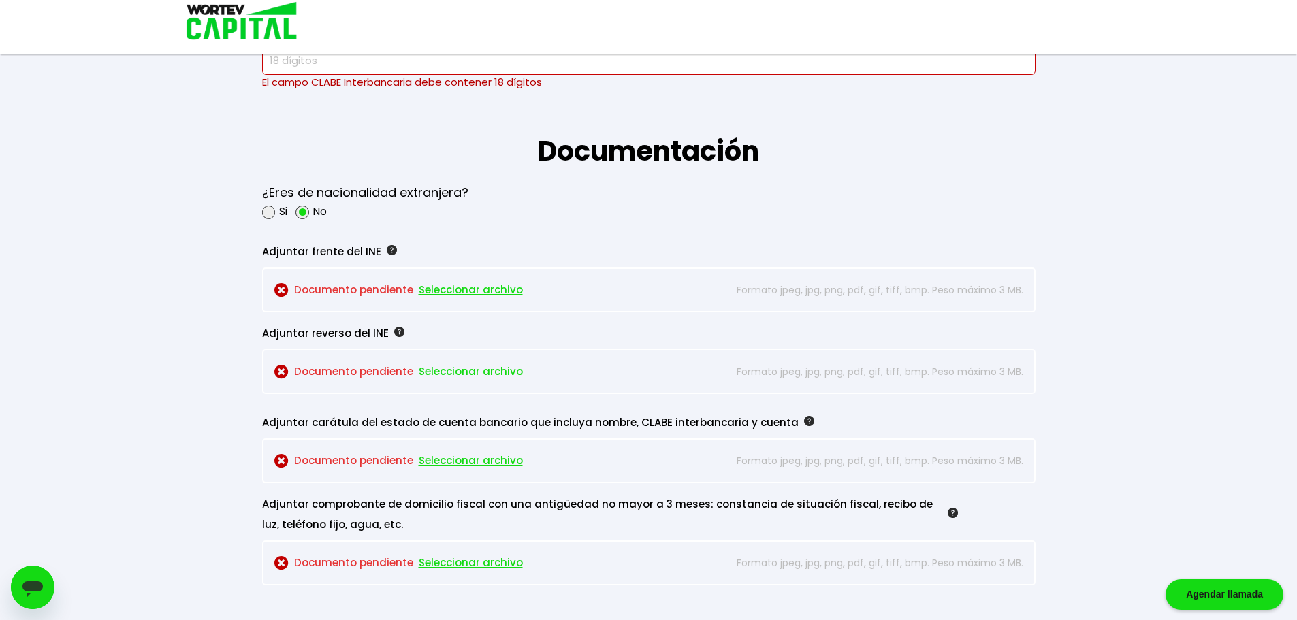
scroll to position [1089, 0]
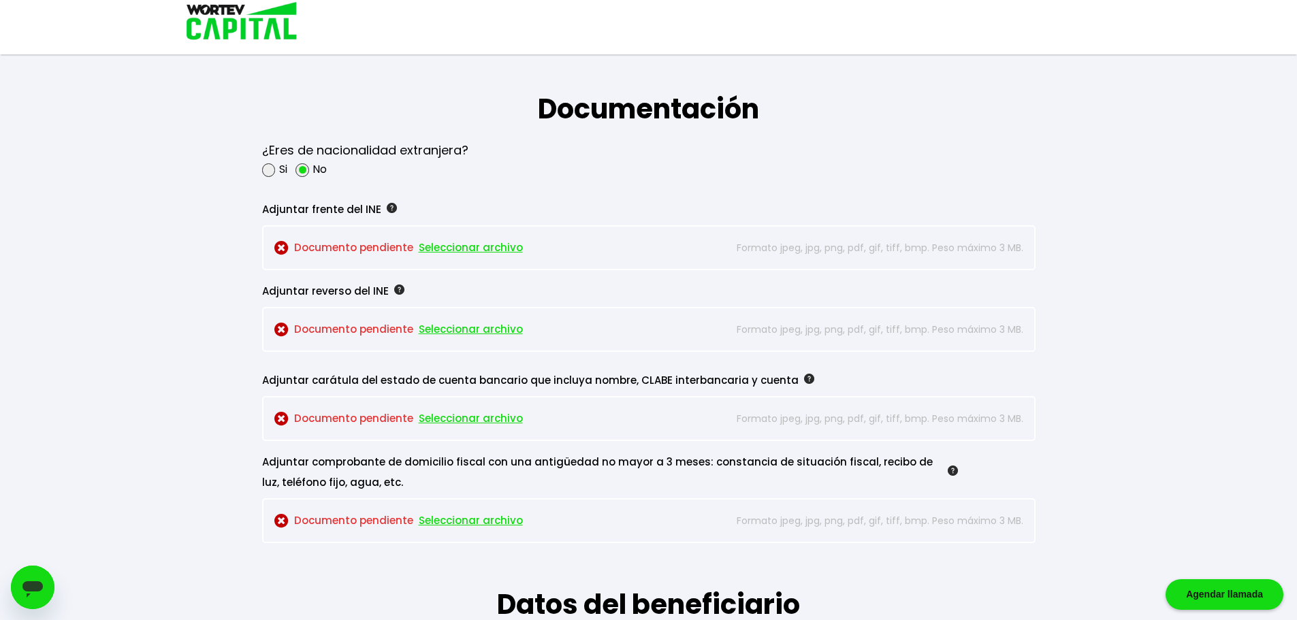
click at [451, 246] on span "Seleccionar archivo" at bounding box center [471, 248] width 104 height 20
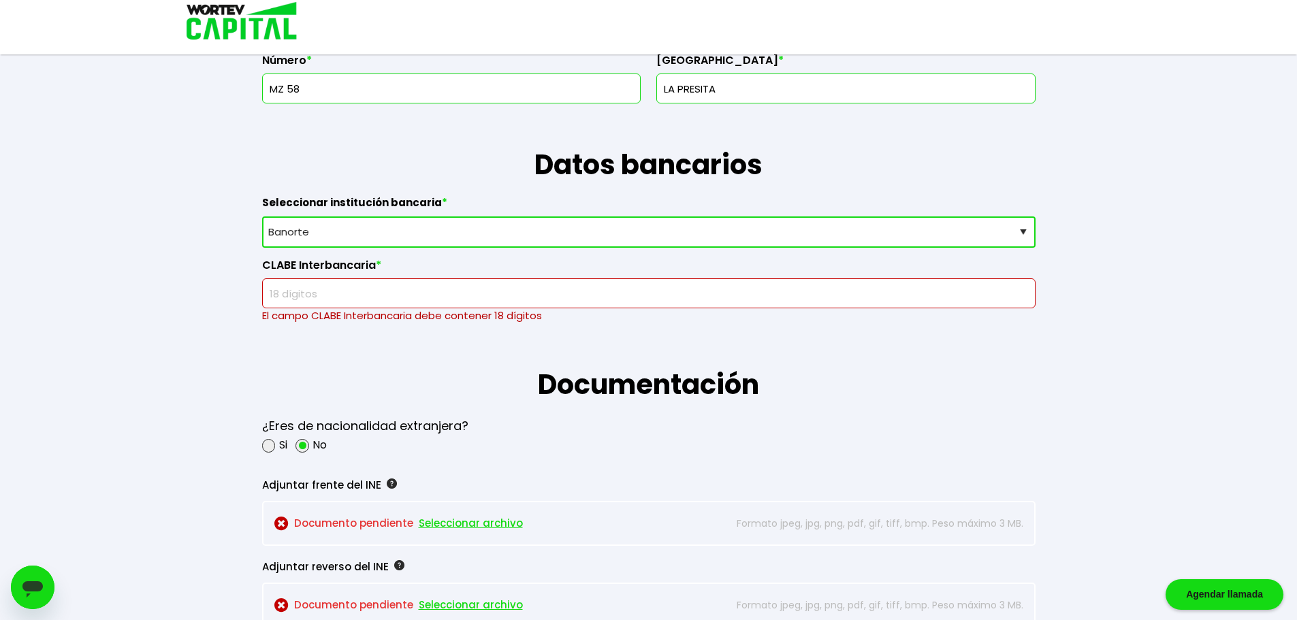
scroll to position [703, 0]
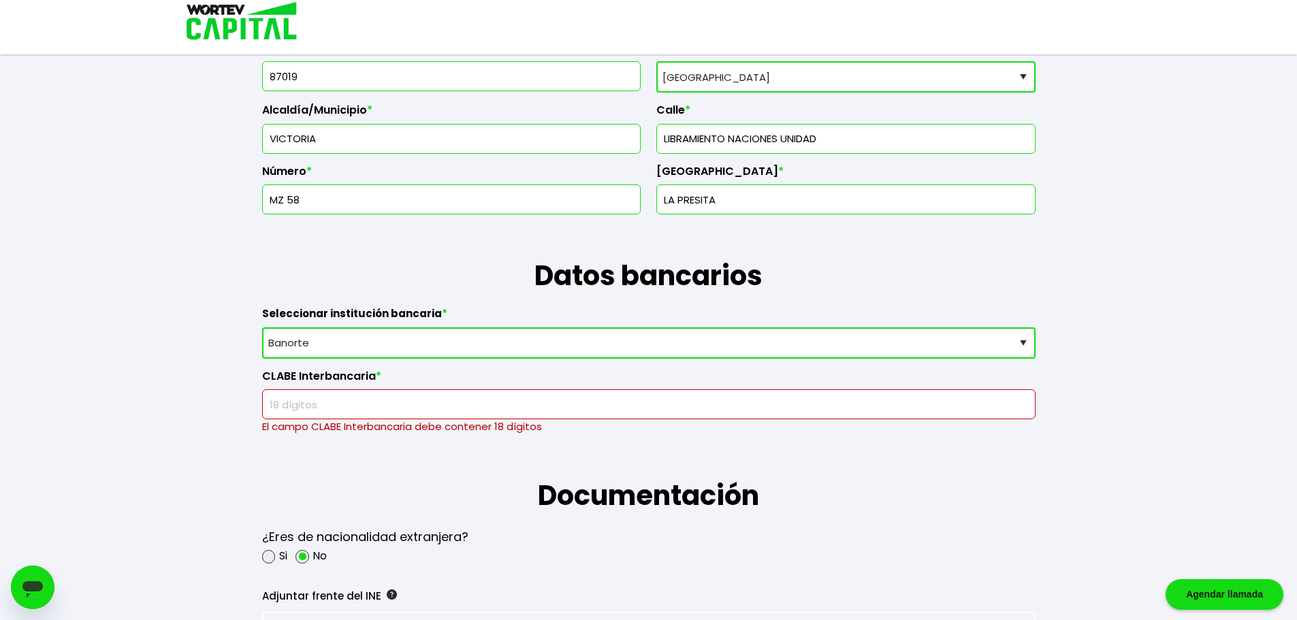
click at [1020, 340] on select "Selecciona tu banco ABC Capital Actinver Afirme Albo ASP Banamex Banbajio Banco…" at bounding box center [648, 342] width 773 height 31
select select "BBVA Bancomer"
click at [262, 327] on select "Selecciona tu banco ABC Capital Actinver Afirme Albo ASP Banamex Banbajio Banco…" at bounding box center [648, 342] width 773 height 31
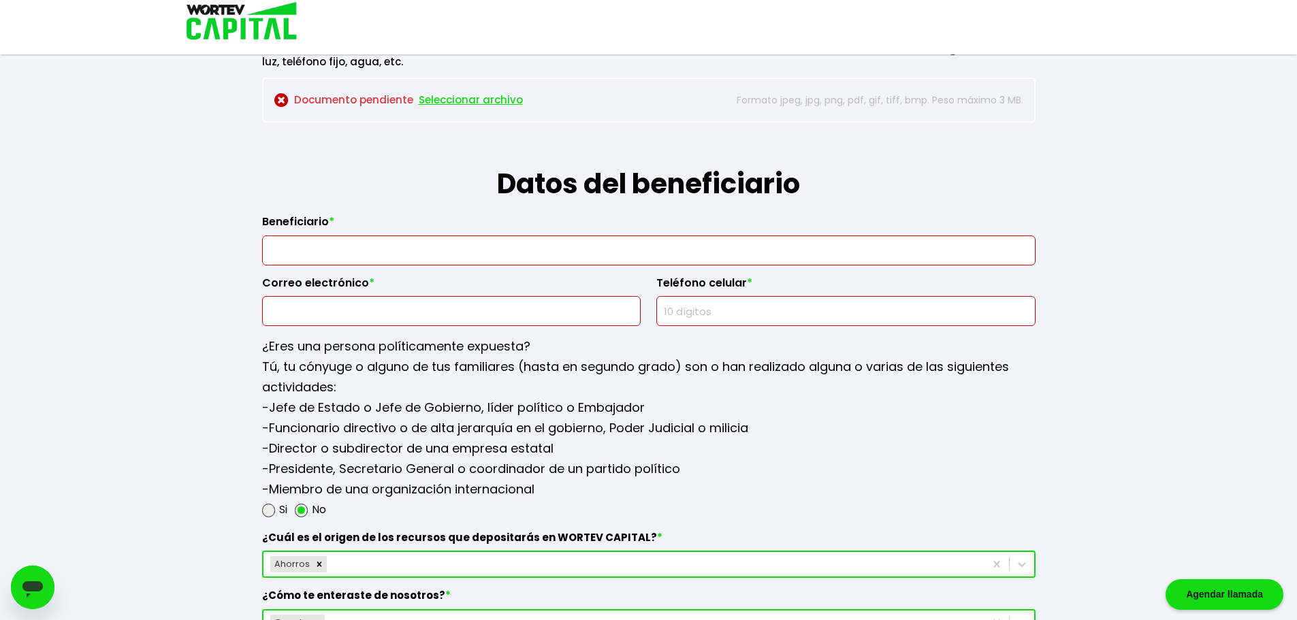
scroll to position [1498, 0]
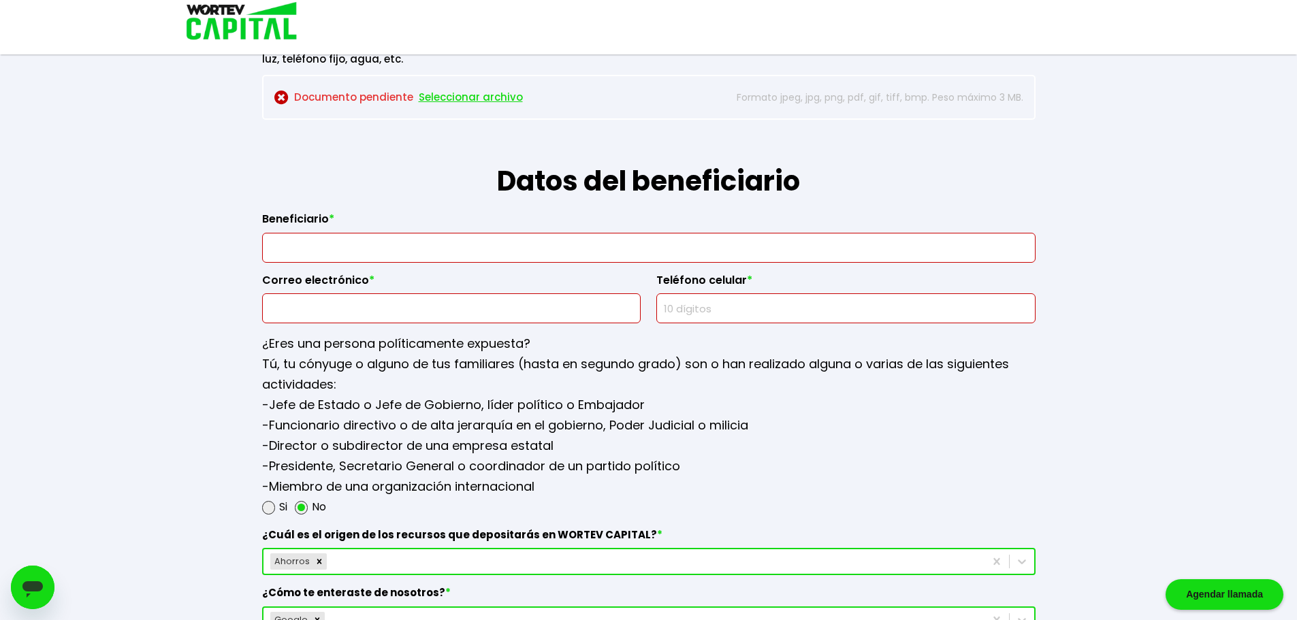
click at [491, 251] on input "text" at bounding box center [648, 247] width 761 height 29
click at [506, 249] on input "text" at bounding box center [648, 247] width 761 height 29
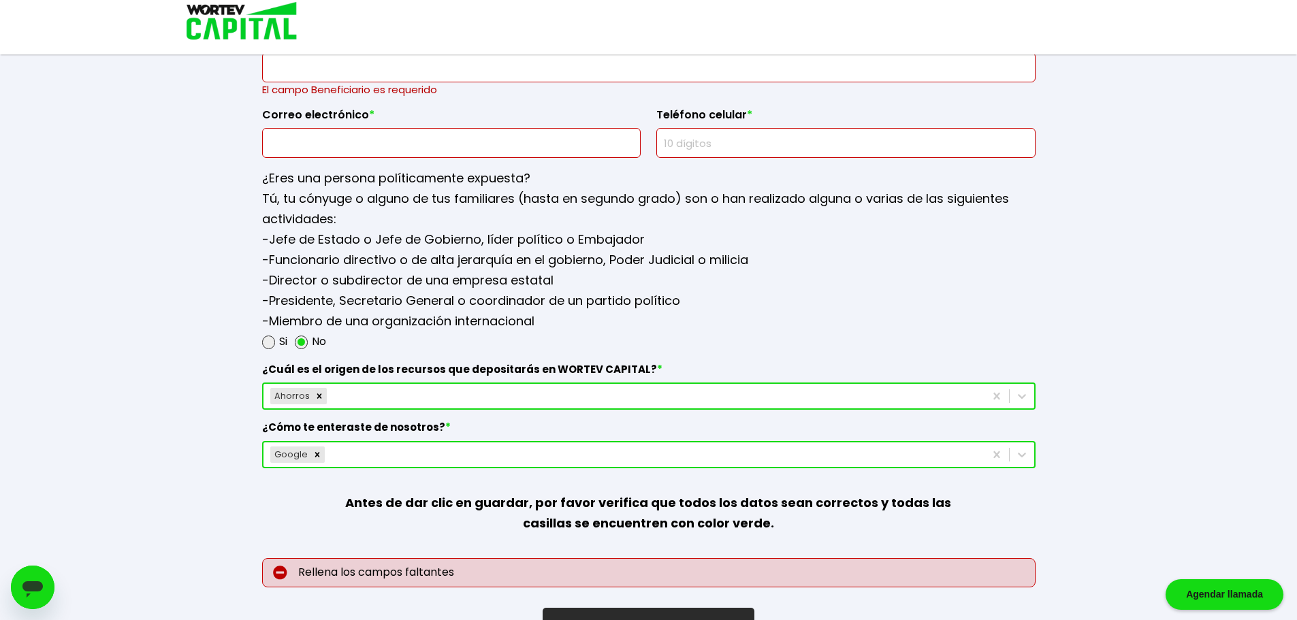
scroll to position [1724, 0]
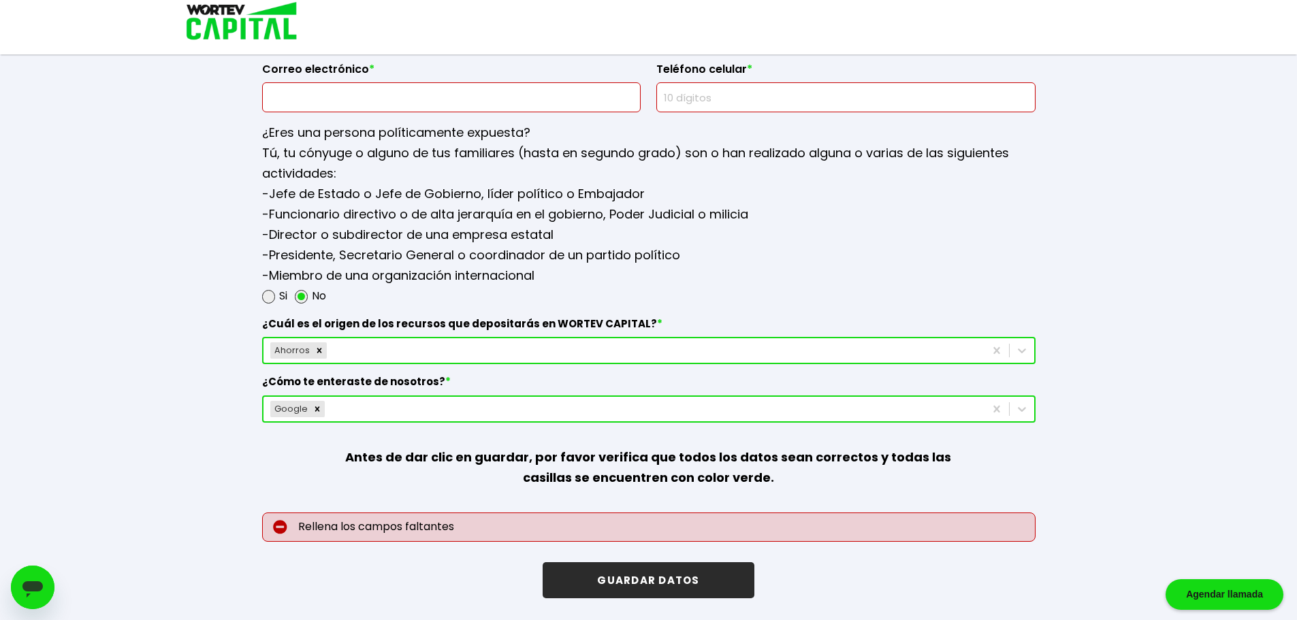
click at [669, 573] on button "GUARDAR DATOS" at bounding box center [648, 580] width 211 height 36
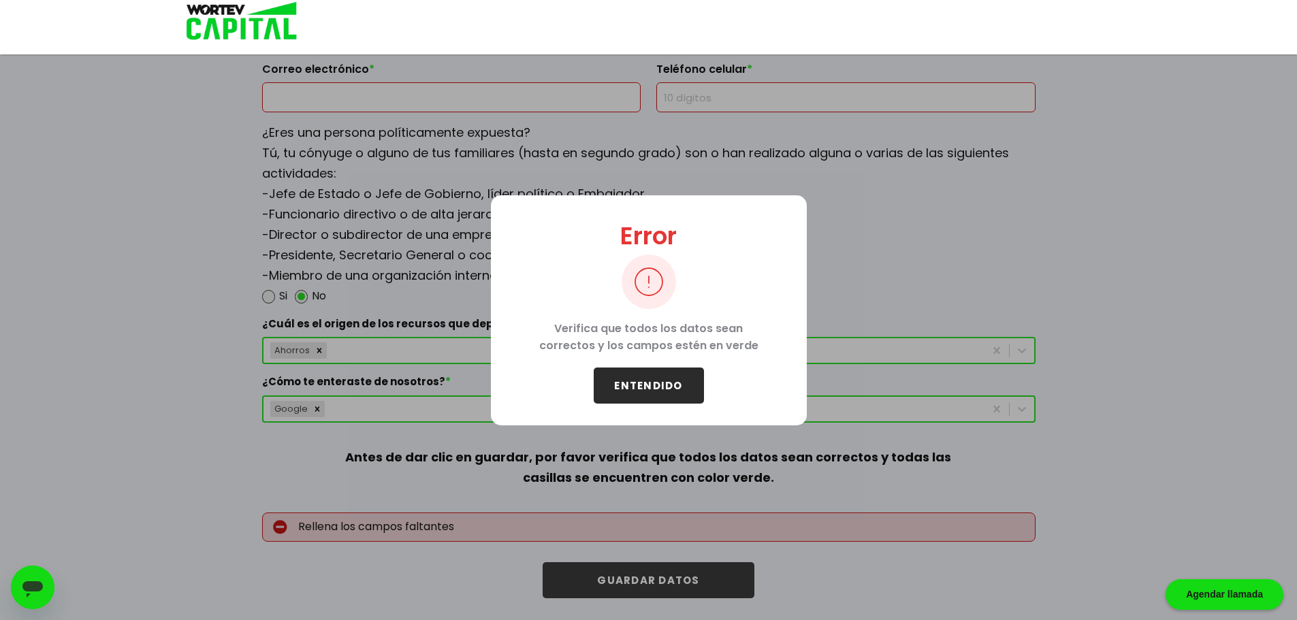
click at [626, 393] on button "ENTENDIDO" at bounding box center [649, 386] width 110 height 36
